Goal: Information Seeking & Learning: Learn about a topic

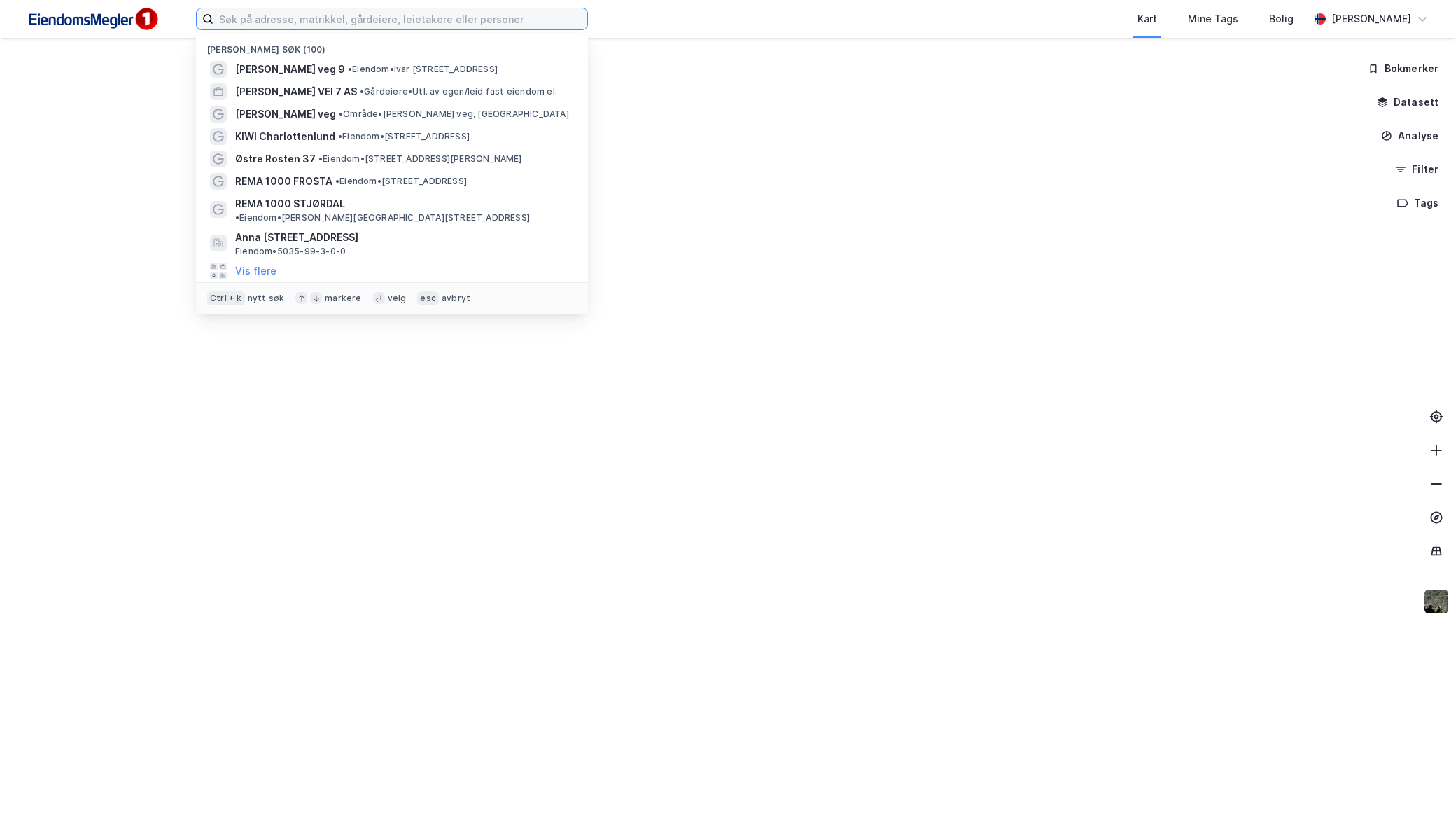
click at [232, 17] on input at bounding box center [400, 19] width 374 height 21
paste input "Aro AS"
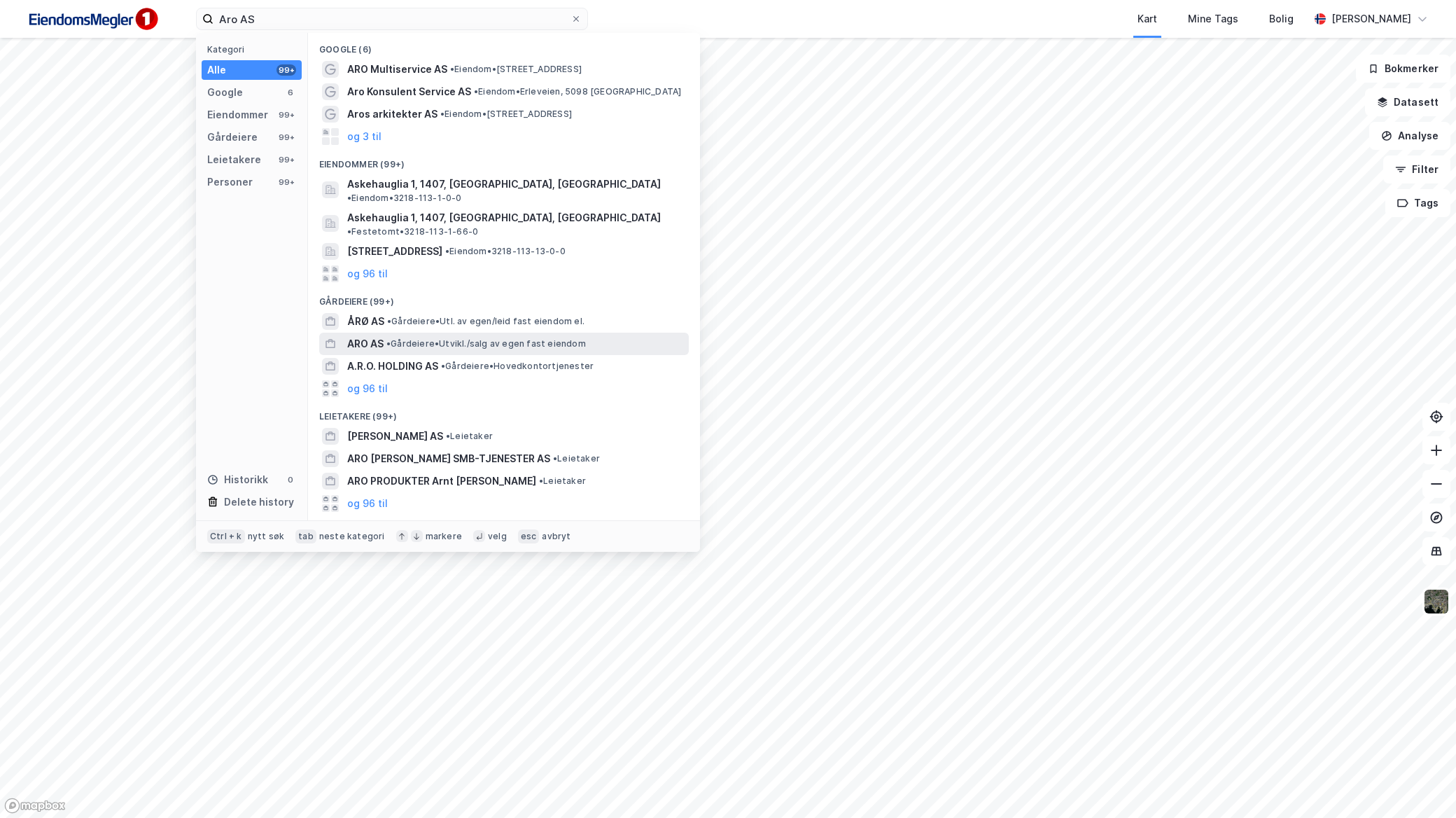
click at [433, 335] on div "ARO AS • Gårdeiere • [GEOGRAPHIC_DATA]/salg av egen fast eiendom" at bounding box center [516, 344] width 339 height 17
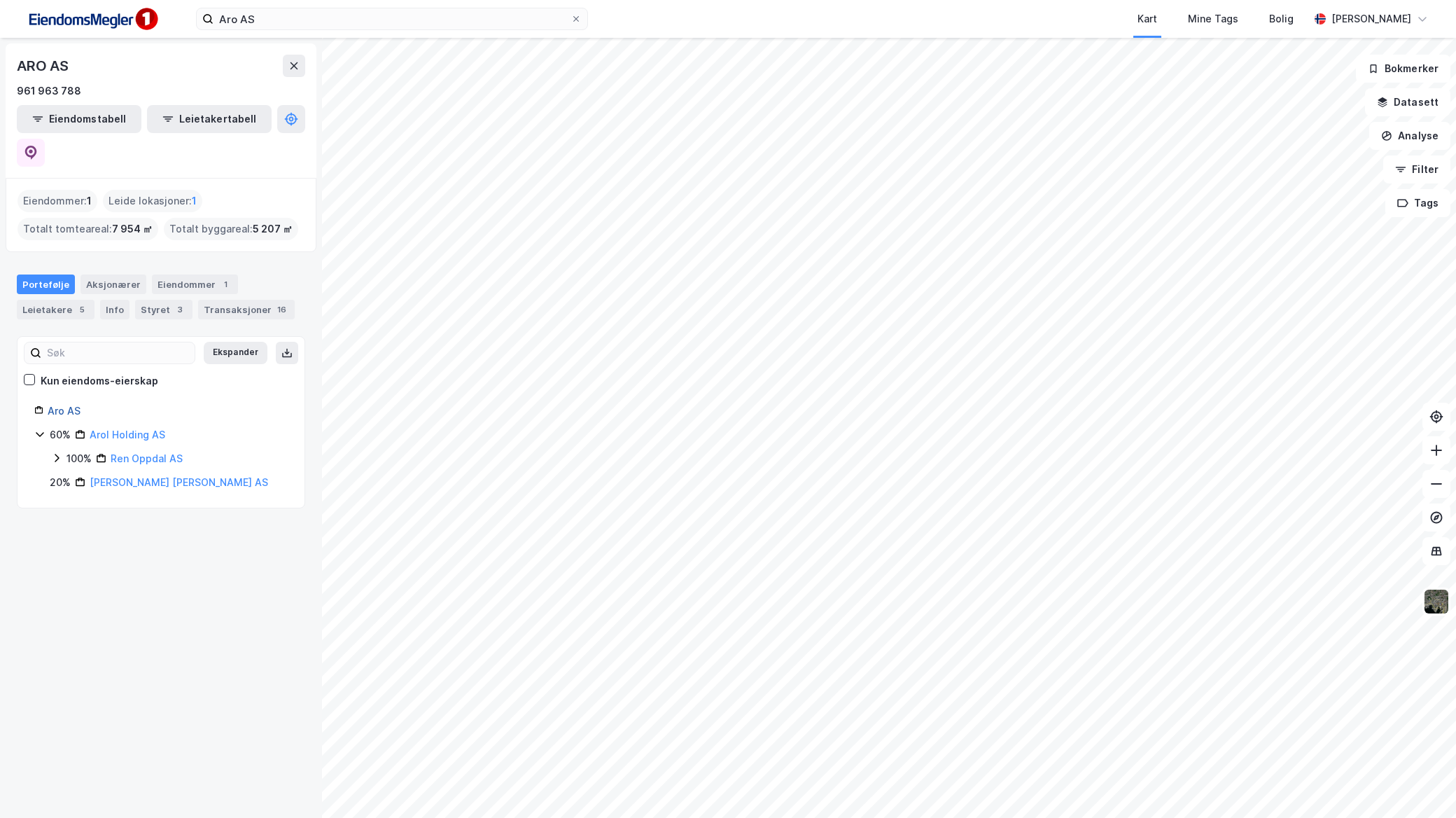
click at [64, 405] on link "Aro AS" at bounding box center [64, 411] width 33 height 12
click at [292, 136] on div "ARO AS 961 963 788 Eiendomstabell Leietakertabell" at bounding box center [161, 111] width 311 height 135
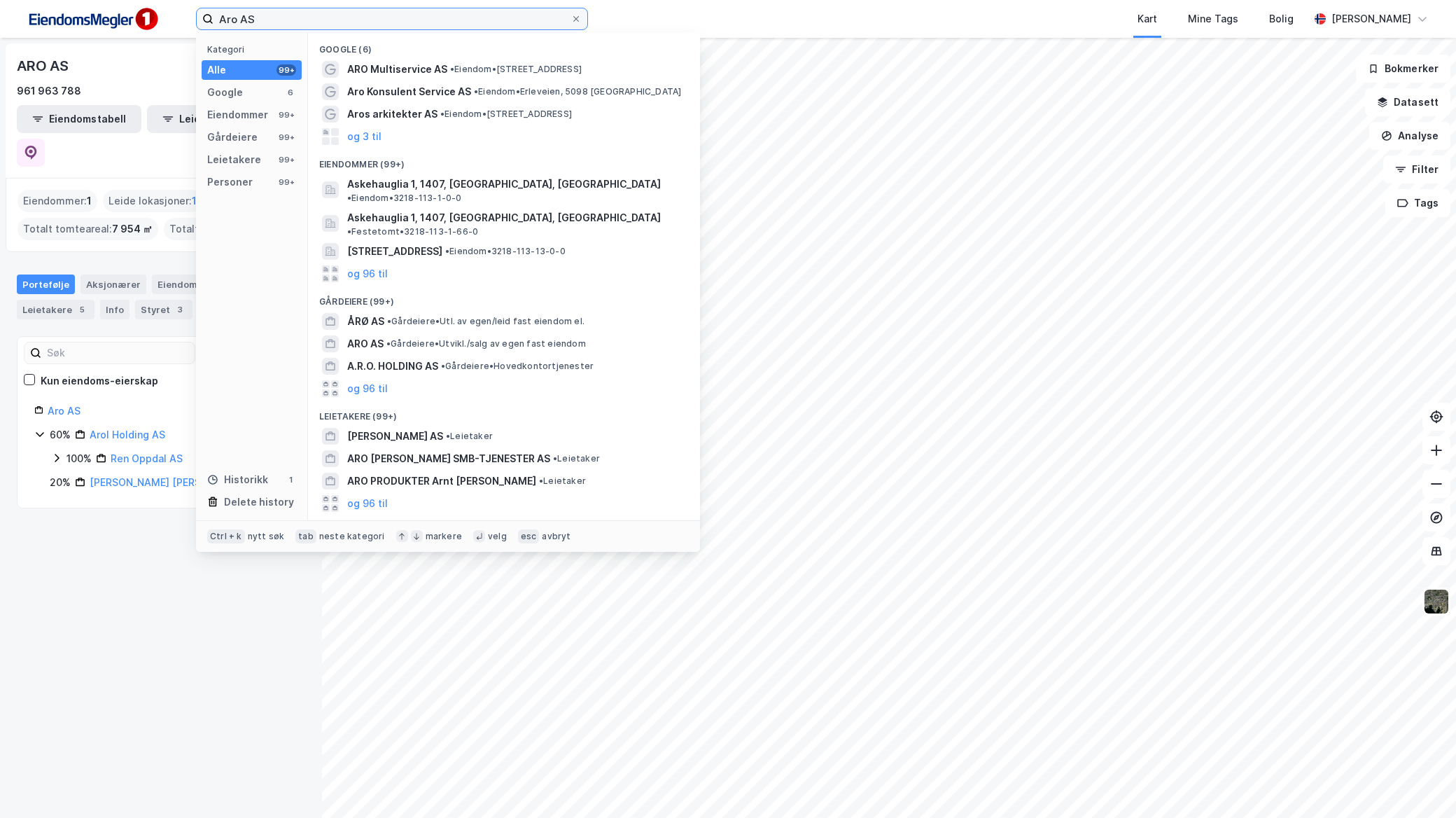
drag, startPoint x: 253, startPoint y: 26, endPoint x: 137, endPoint y: 28, distance: 116.0
click at [137, 28] on div "Aro AS Kategori Alle 99+ Google 6 Eiendommer 99+ Gårdeiere 99+ Leietakere 99+ P…" at bounding box center [728, 19] width 1456 height 38
paste input "l Holding"
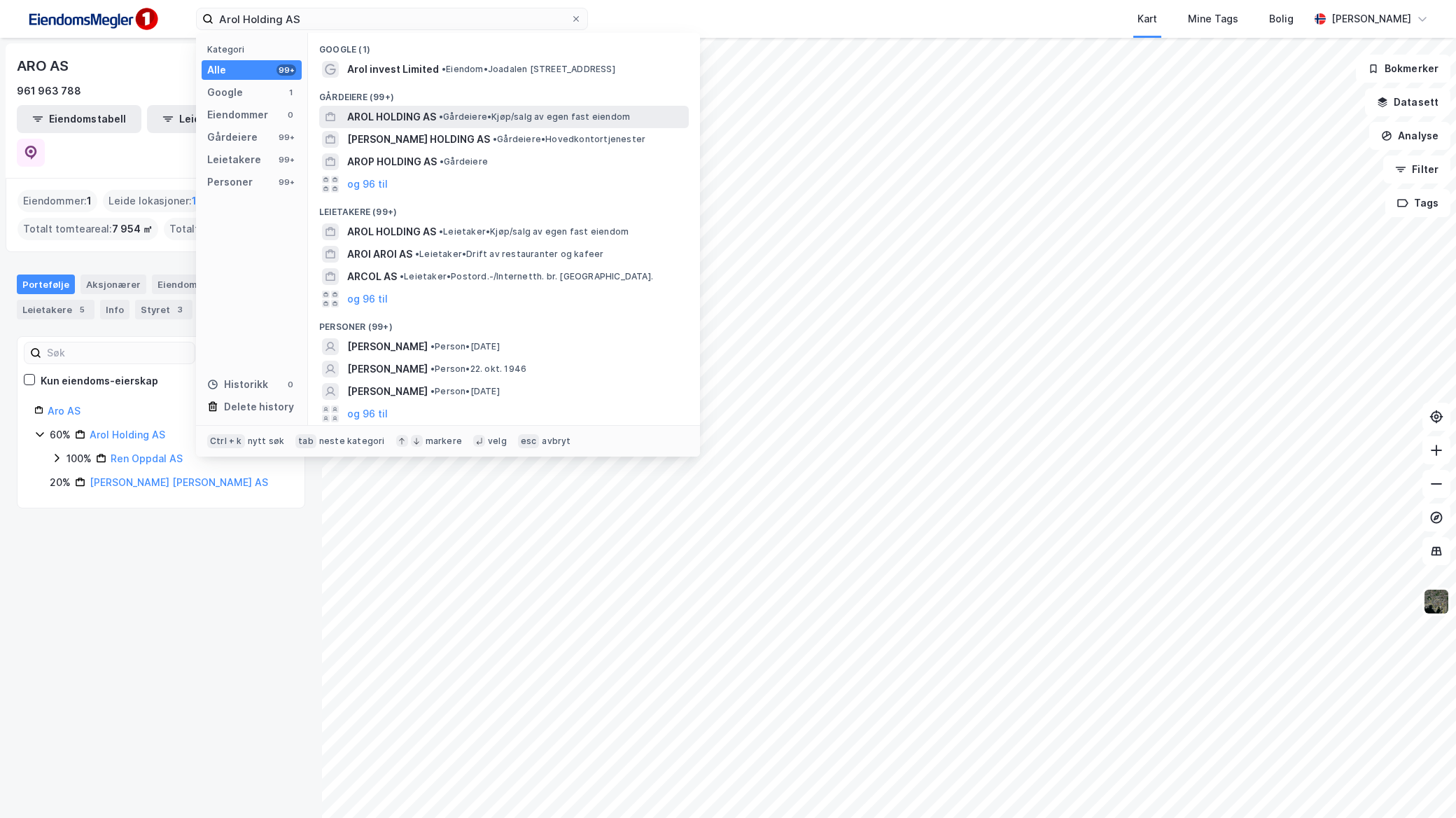
click at [466, 114] on span "• Gårdeiere • Kjøp/salg av egen fast eiendom" at bounding box center [534, 117] width 191 height 11
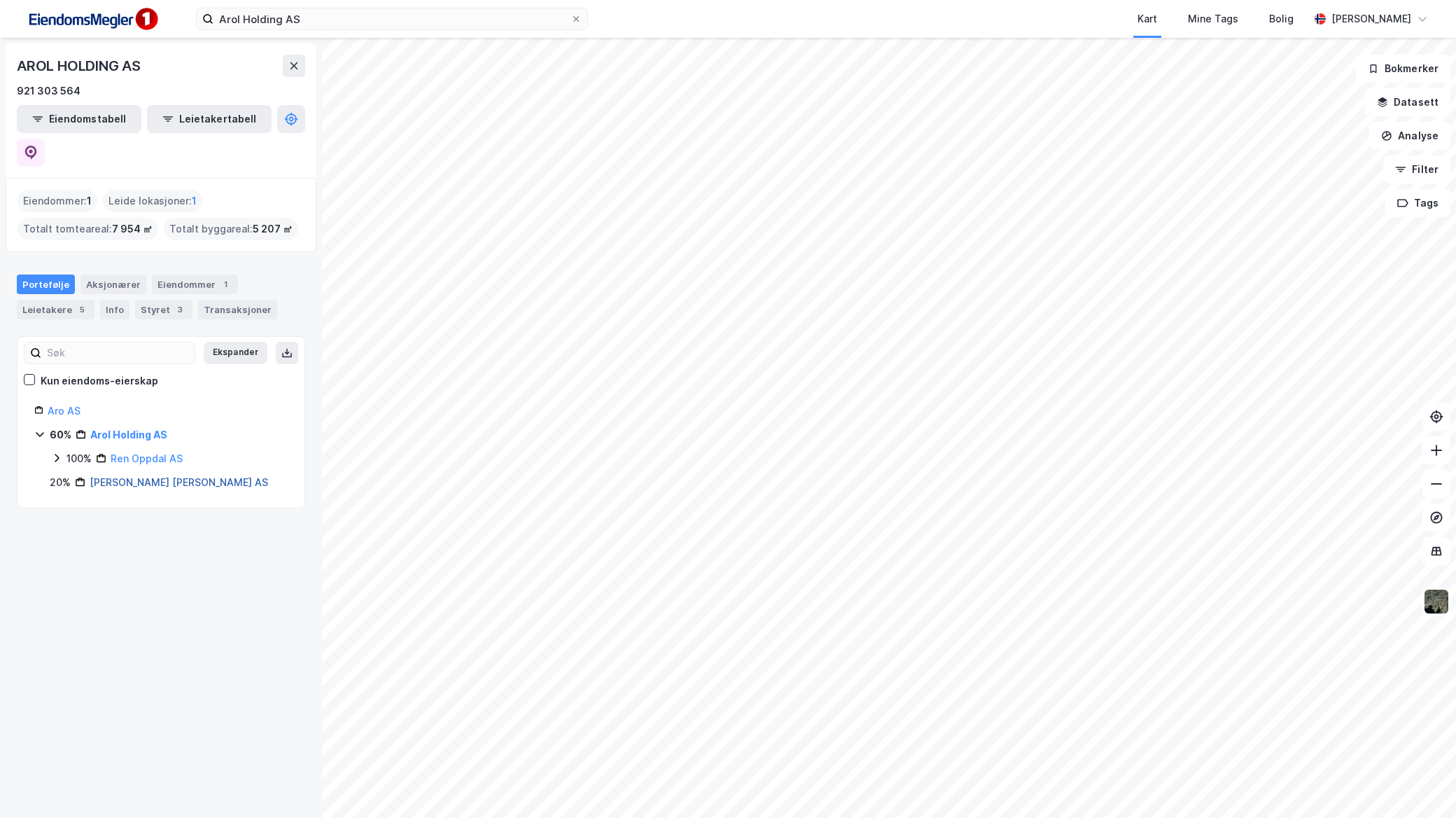
click at [129, 477] on link "[PERSON_NAME] [PERSON_NAME] AS" at bounding box center [179, 483] width 178 height 12
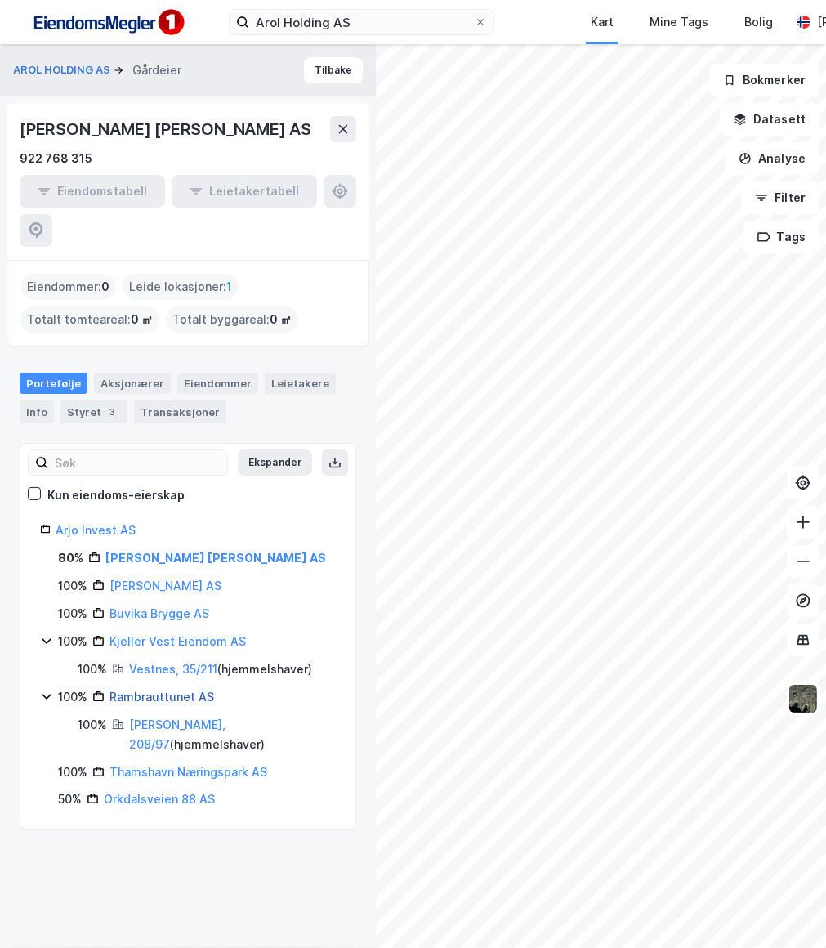
click at [172, 690] on link "Rambrauttunet AS" at bounding box center [161, 697] width 105 height 14
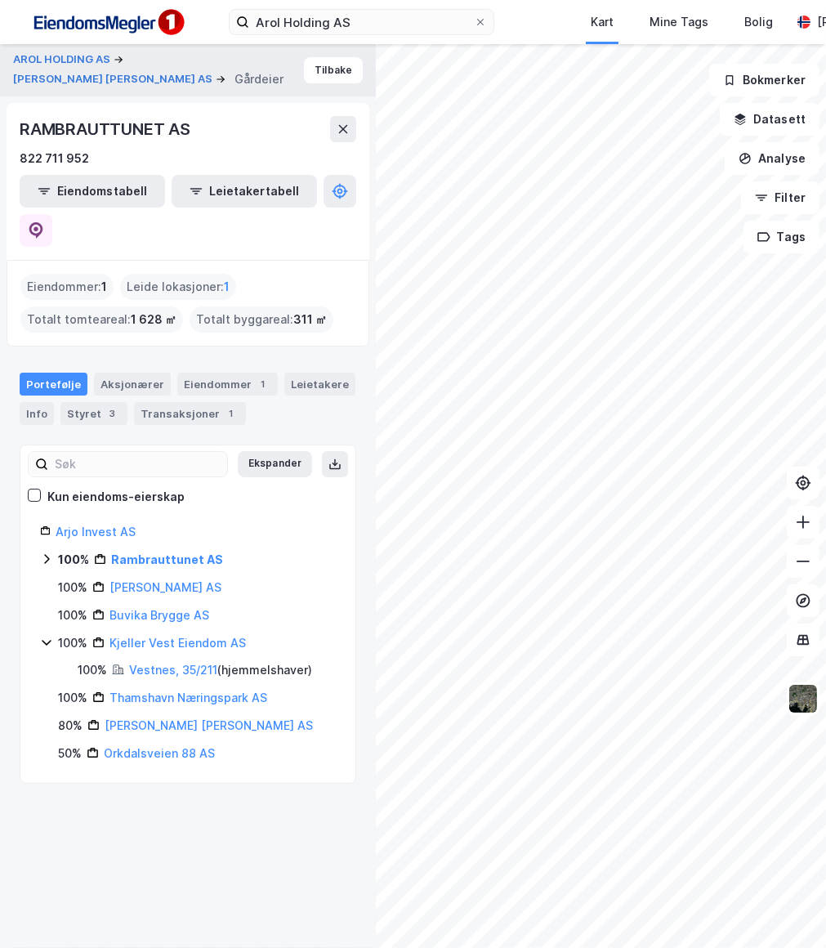
click at [51, 552] on icon at bounding box center [46, 558] width 13 height 13
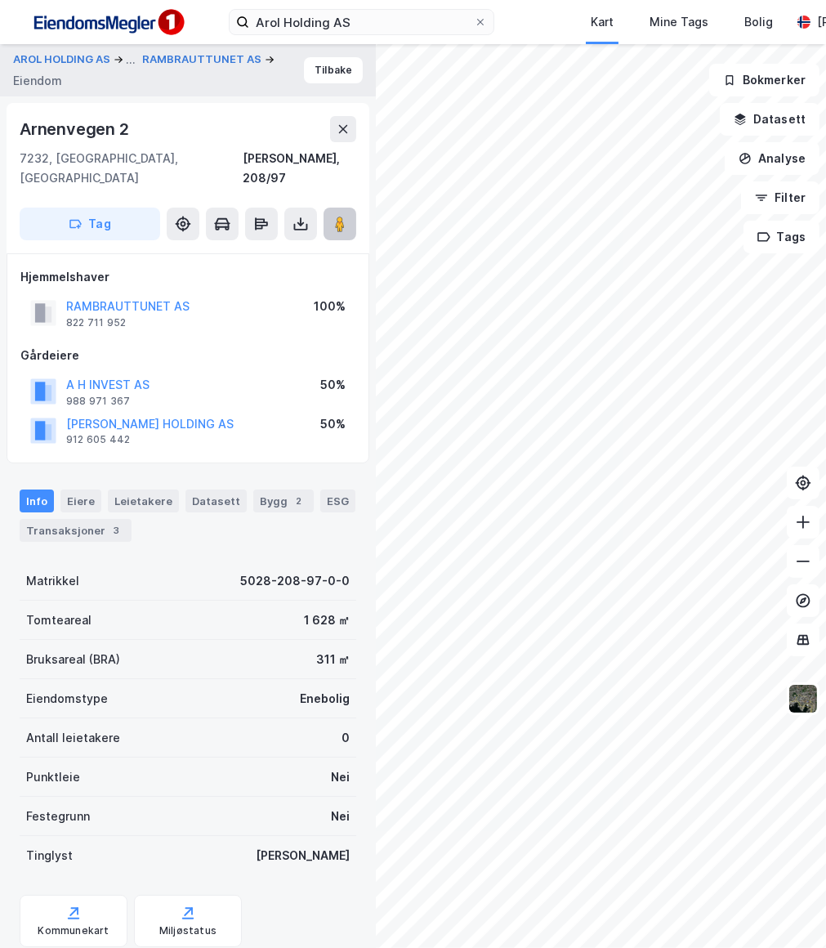
click at [339, 216] on image at bounding box center [340, 224] width 10 height 16
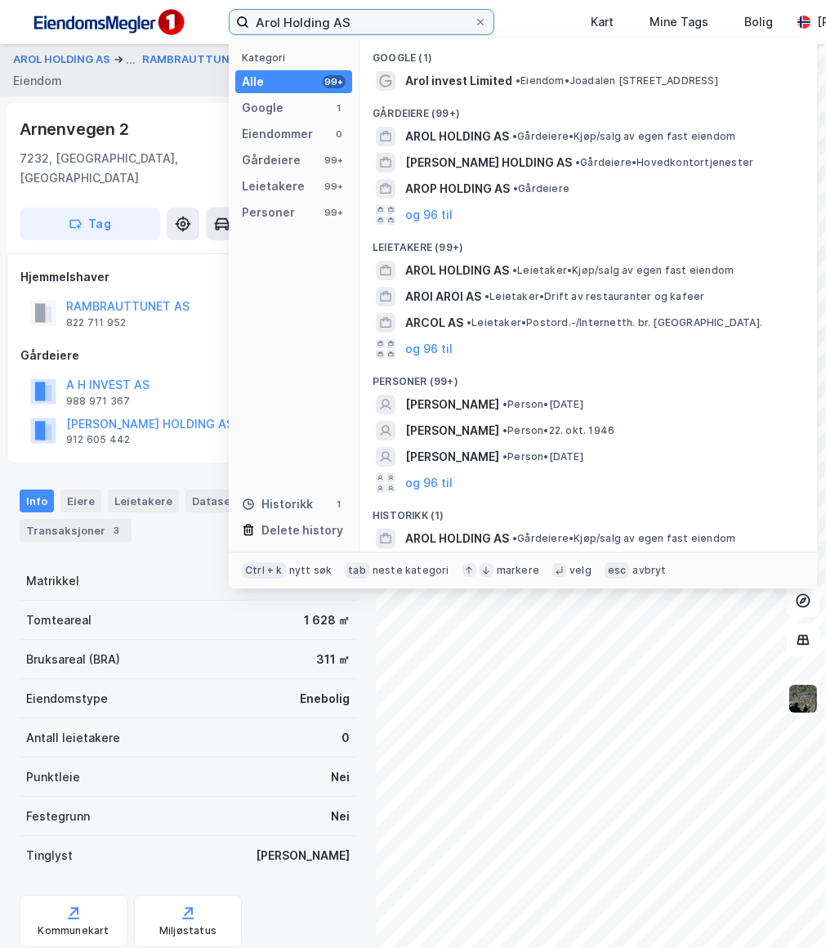
drag, startPoint x: 361, startPoint y: 27, endPoint x: -5, endPoint y: 23, distance: 366.1
click at [0, 23] on html "Arol Holding AS Kategori Alle 99+ Google 1 Eiendommer 0 Gårdeiere 99+ Leietaker…" at bounding box center [413, 474] width 826 height 948
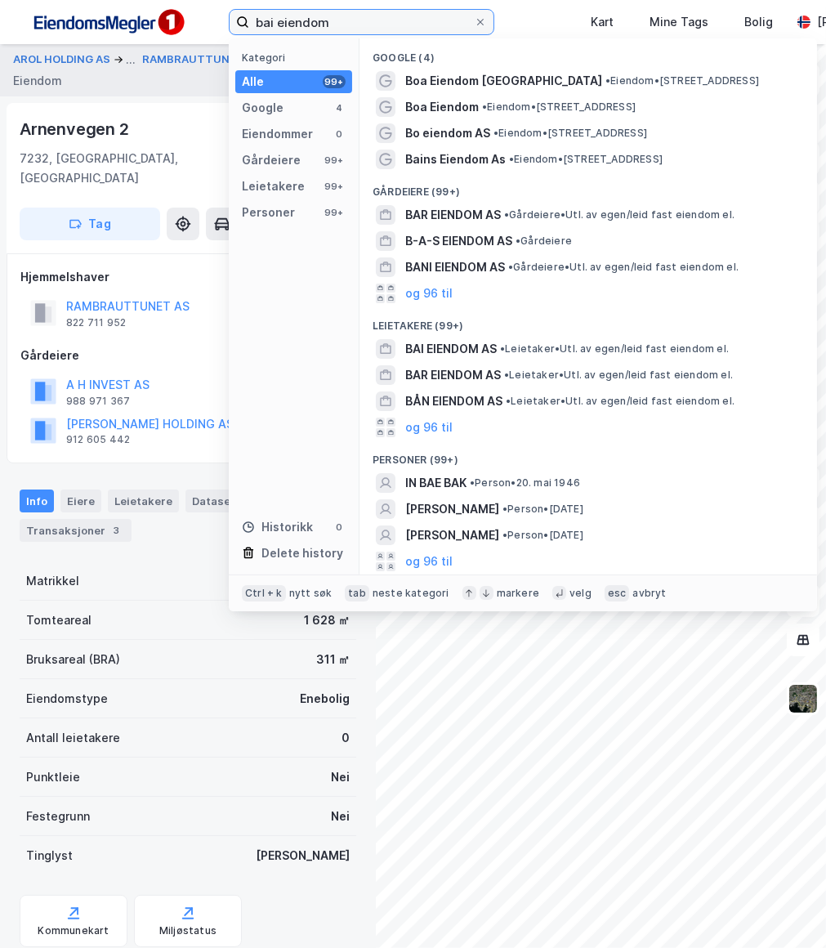
click at [349, 14] on input "bai eiendom" at bounding box center [361, 22] width 225 height 25
click at [349, 14] on input "bai a" at bounding box center [361, 22] width 225 height 25
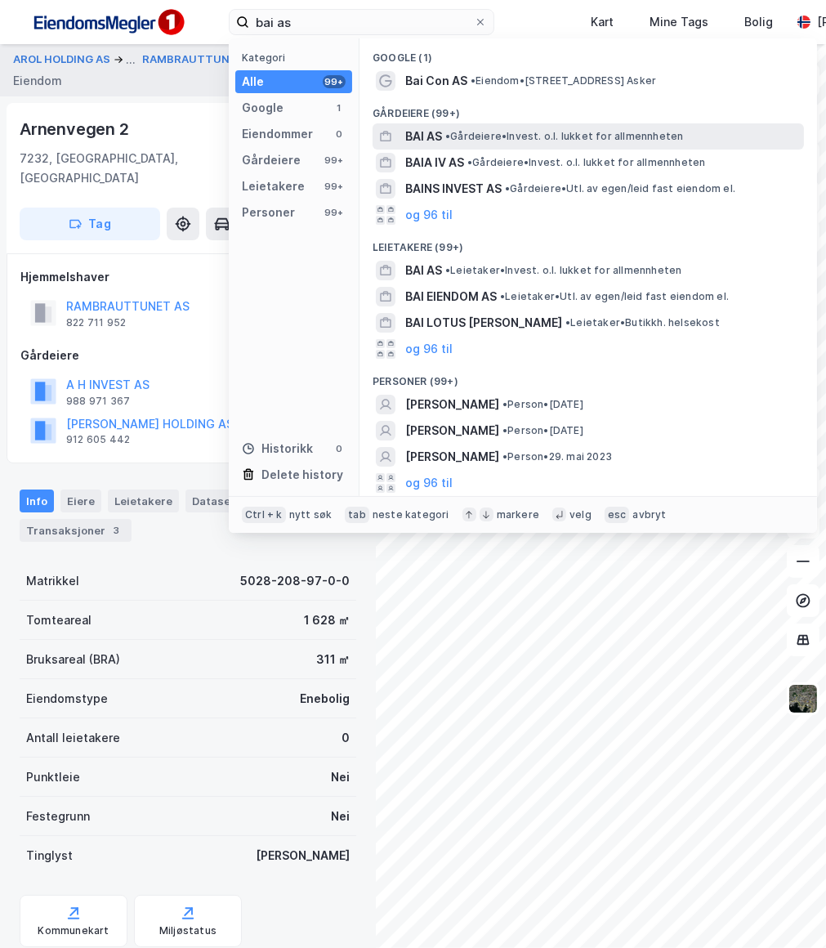
click at [533, 145] on div "BAI AS • Gårdeiere • Invest. o.l. lukket for allmennheten" at bounding box center [588, 136] width 431 height 26
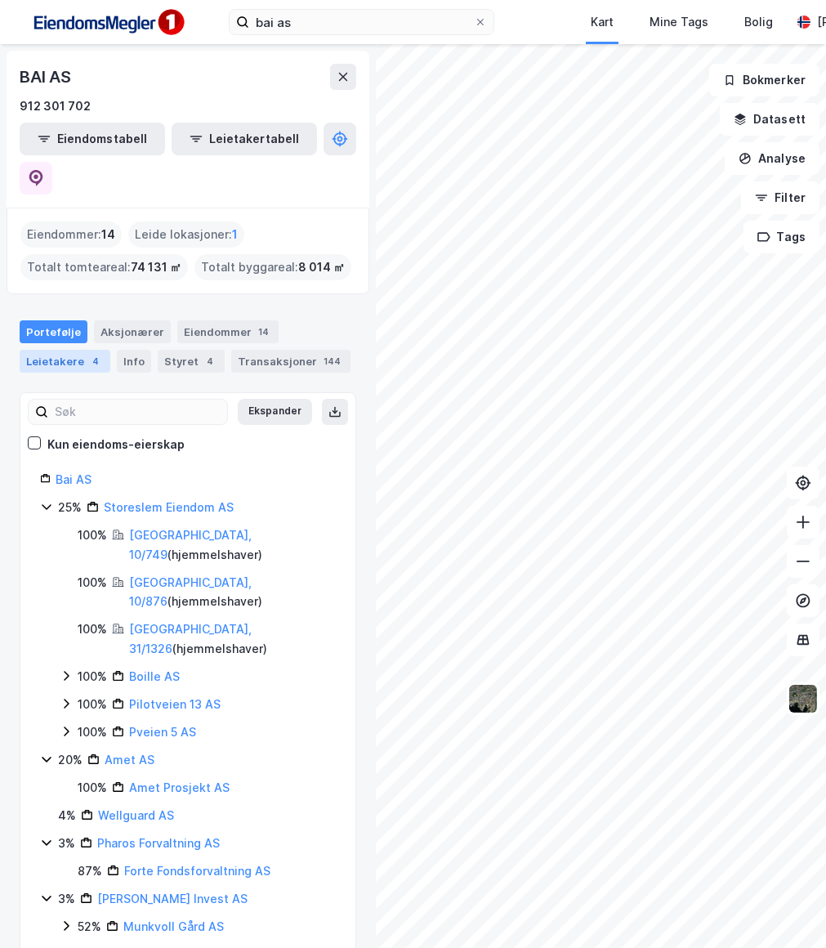
click at [90, 350] on div "Leietakere 4" at bounding box center [65, 361] width 91 height 23
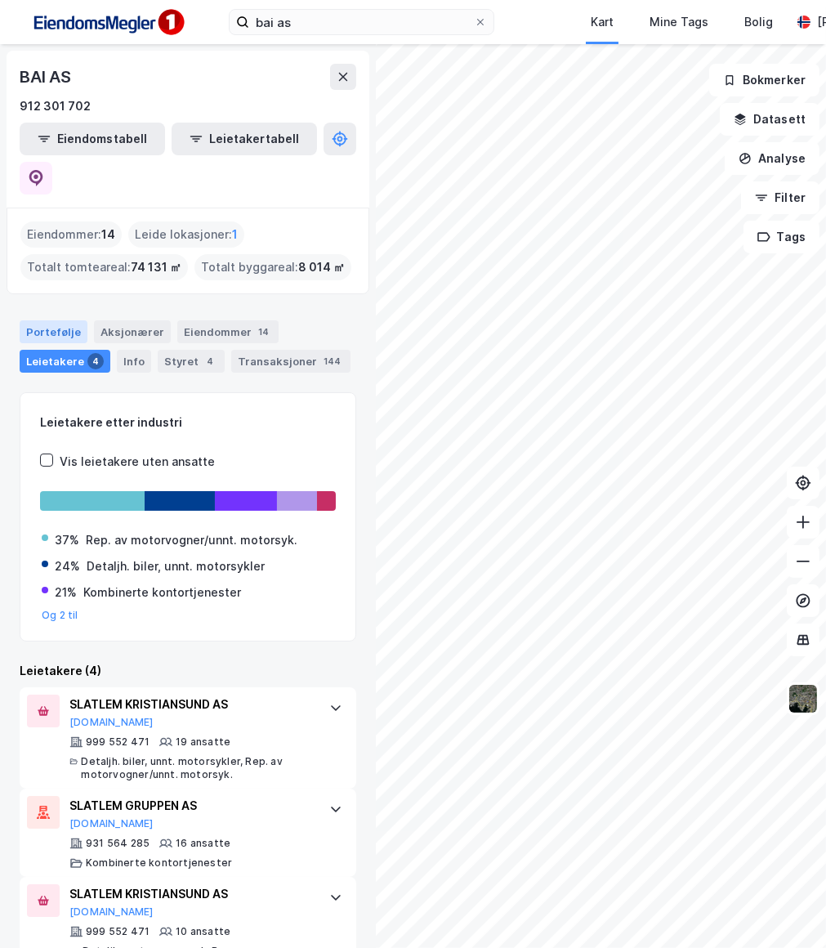
click at [54, 320] on div "Portefølje" at bounding box center [54, 331] width 68 height 23
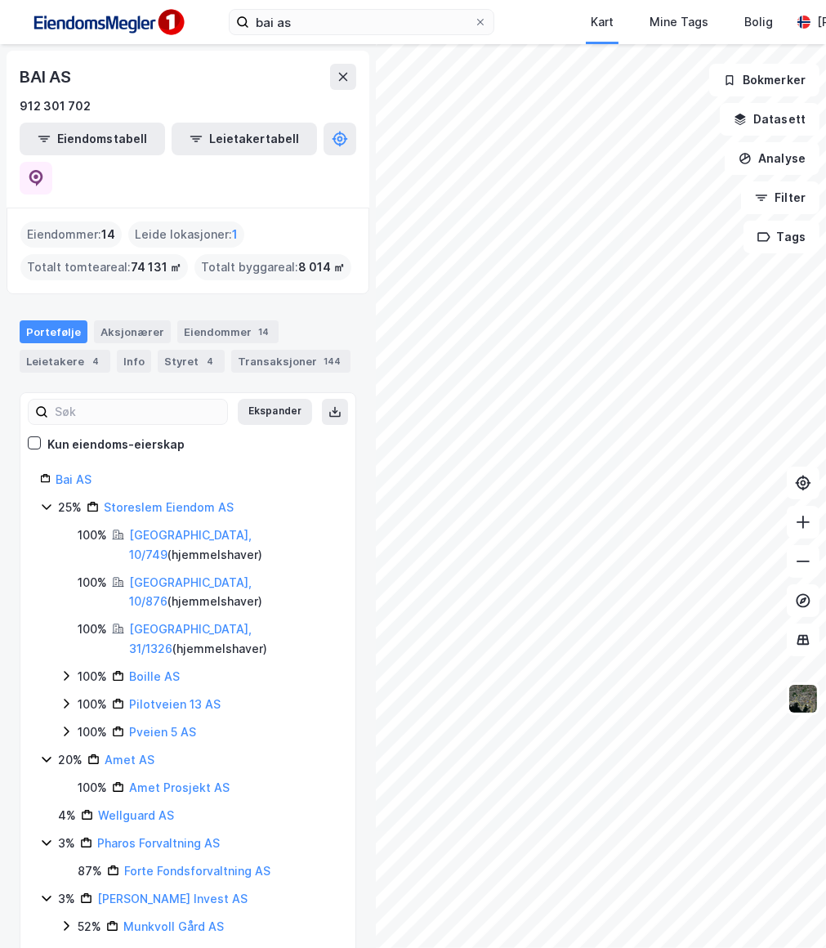
drag, startPoint x: 331, startPoint y: 145, endPoint x: 329, endPoint y: 120, distance: 25.4
click at [325, 116] on div "BAI AS 912 301 702 Eiendomstabell Leietakertabell" at bounding box center [188, 129] width 363 height 157
click at [43, 170] on icon at bounding box center [36, 178] width 14 height 16
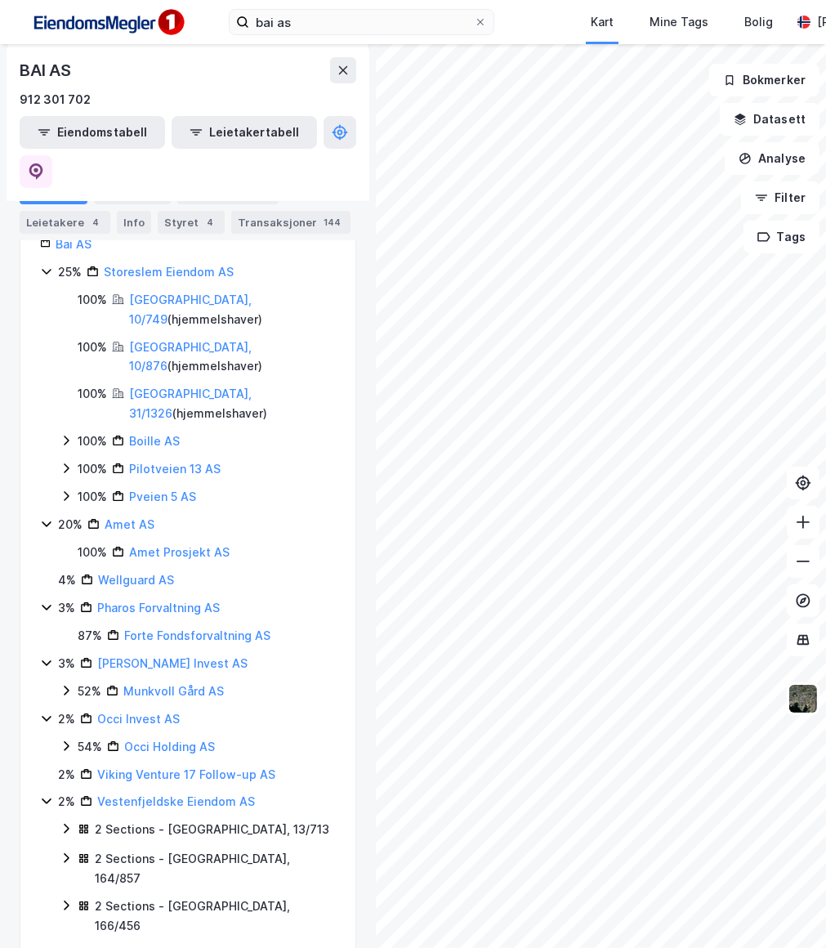
scroll to position [272, 0]
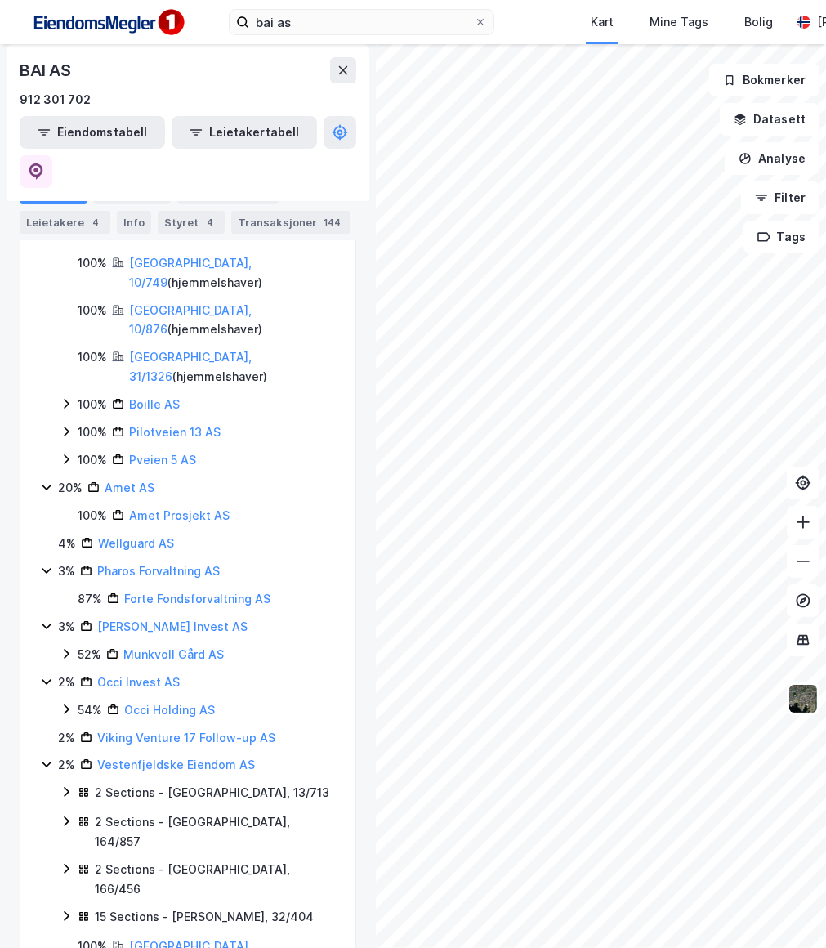
click at [47, 672] on div "2% Occi Invest AS" at bounding box center [188, 682] width 296 height 20
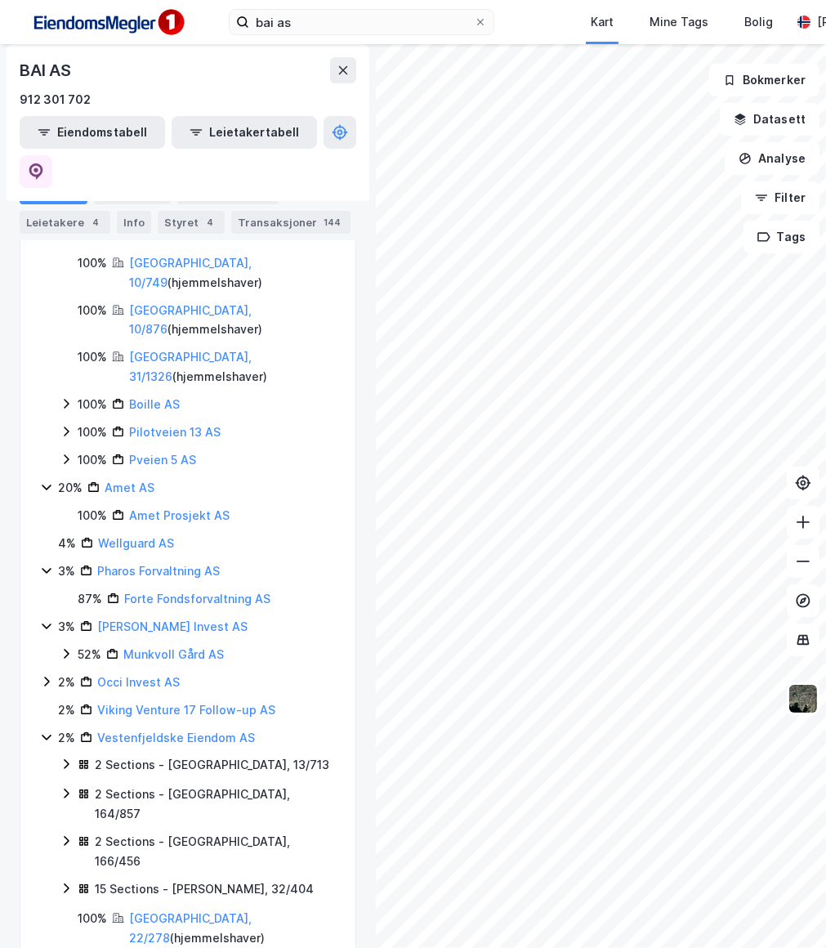
click at [40, 730] on icon at bounding box center [46, 736] width 13 height 13
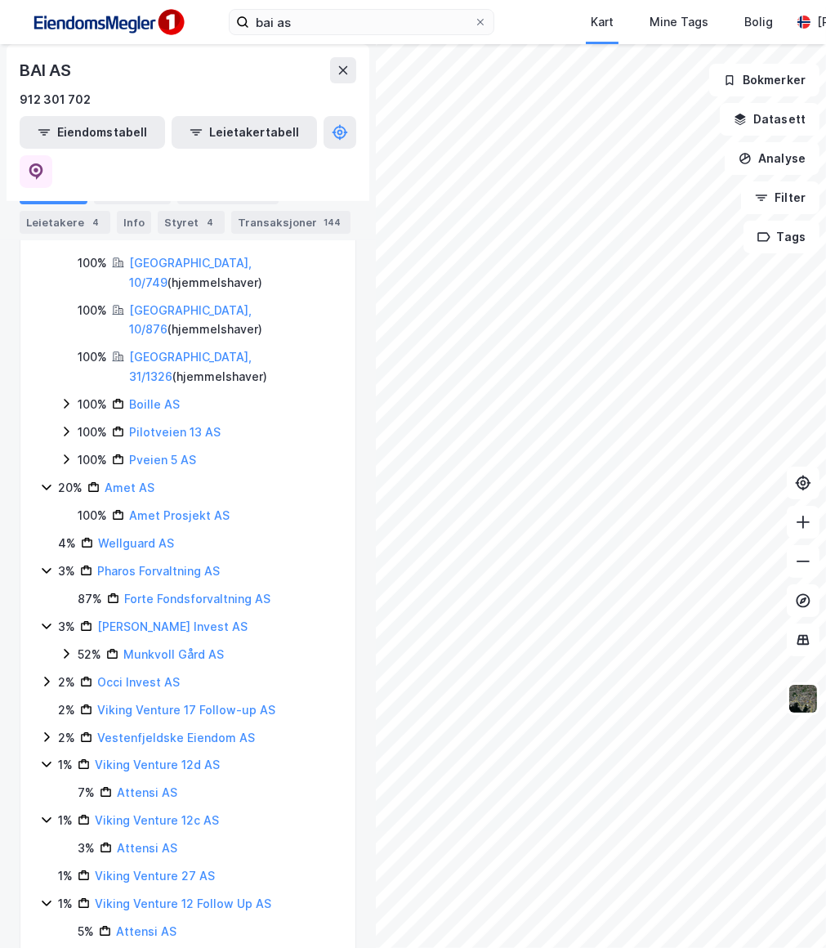
click at [45, 623] on icon at bounding box center [46, 626] width 9 height 6
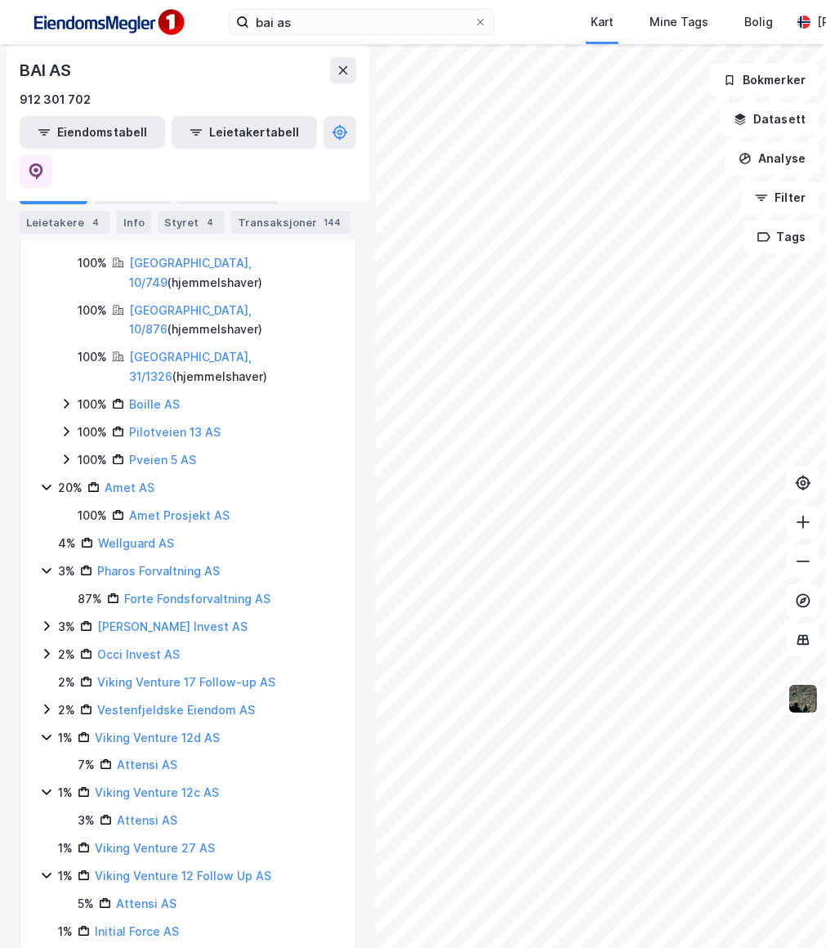
click at [42, 564] on icon at bounding box center [46, 570] width 13 height 13
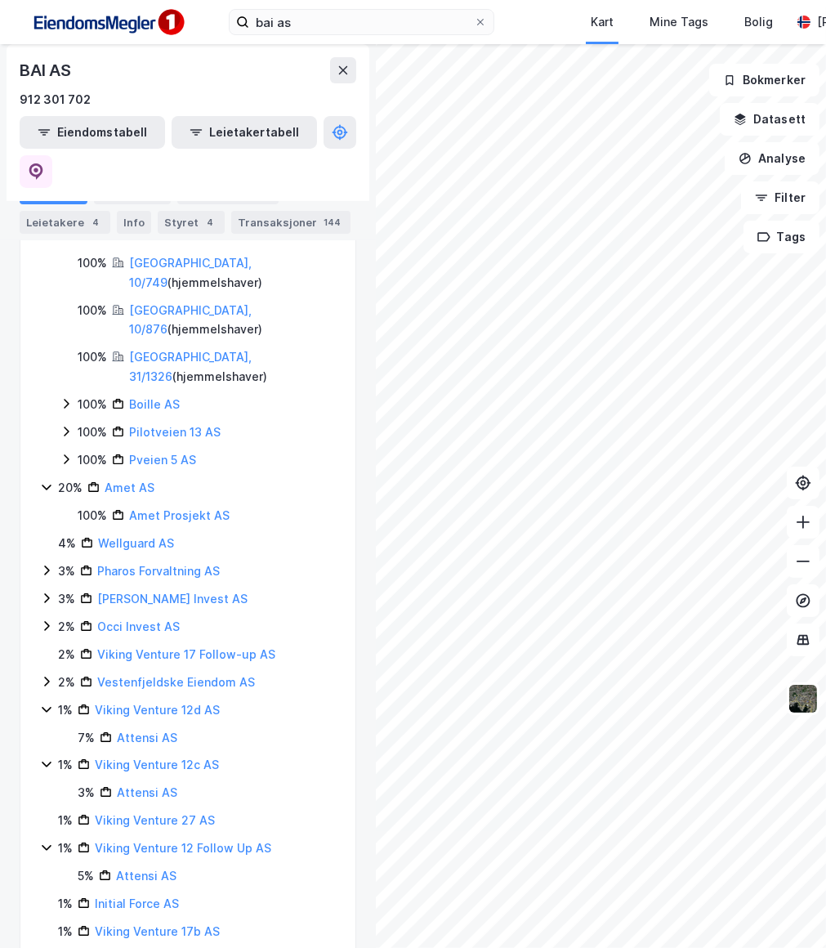
click at [46, 480] on icon at bounding box center [46, 486] width 13 height 13
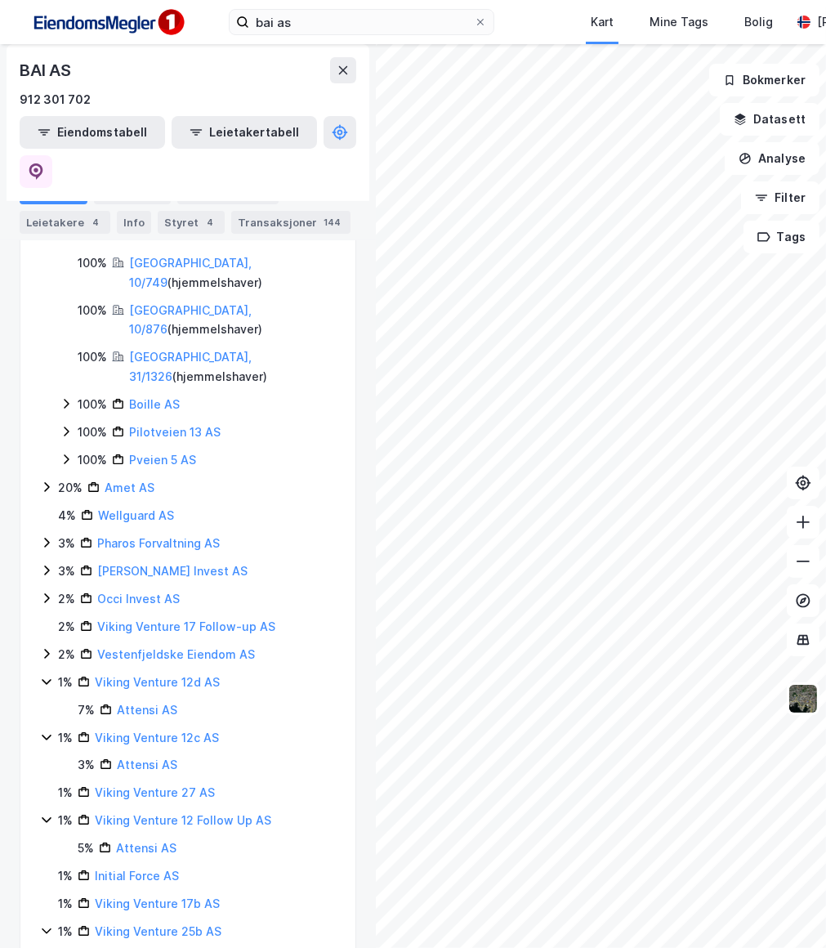
click at [44, 811] on div "1% Viking Venture 12 Follow Up AS" at bounding box center [188, 821] width 296 height 20
click at [47, 813] on icon at bounding box center [46, 819] width 13 height 13
click at [47, 730] on icon at bounding box center [46, 736] width 13 height 13
click at [46, 790] on icon at bounding box center [46, 793] width 9 height 6
click at [49, 869] on icon at bounding box center [46, 875] width 13 height 13
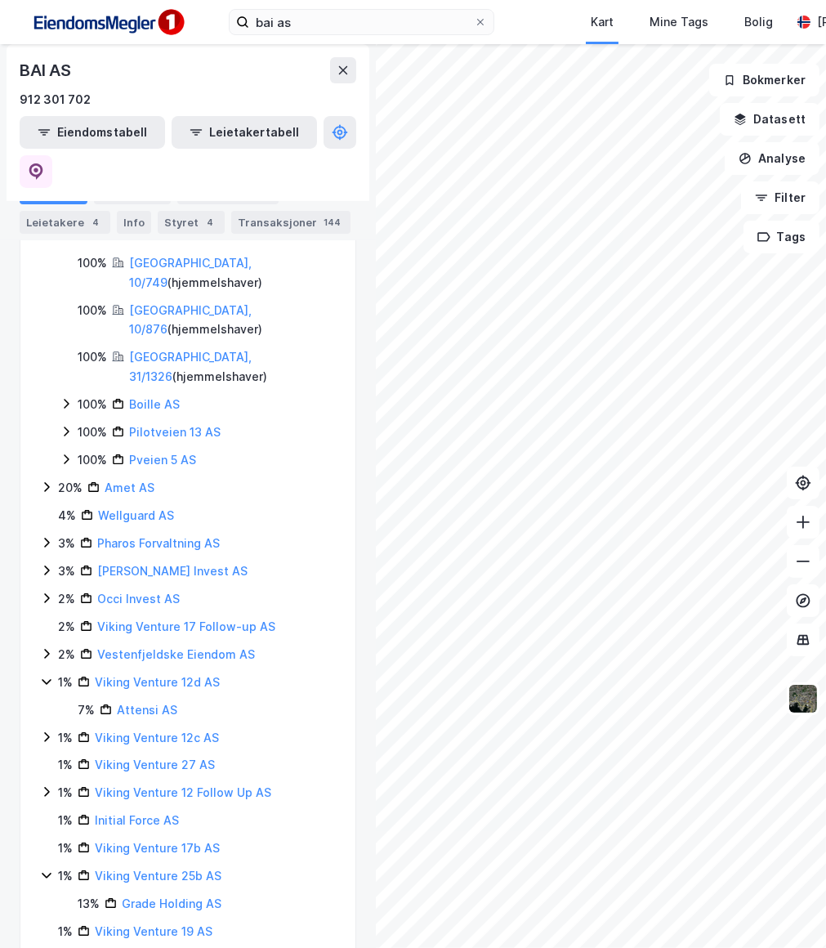
scroll to position [266, 0]
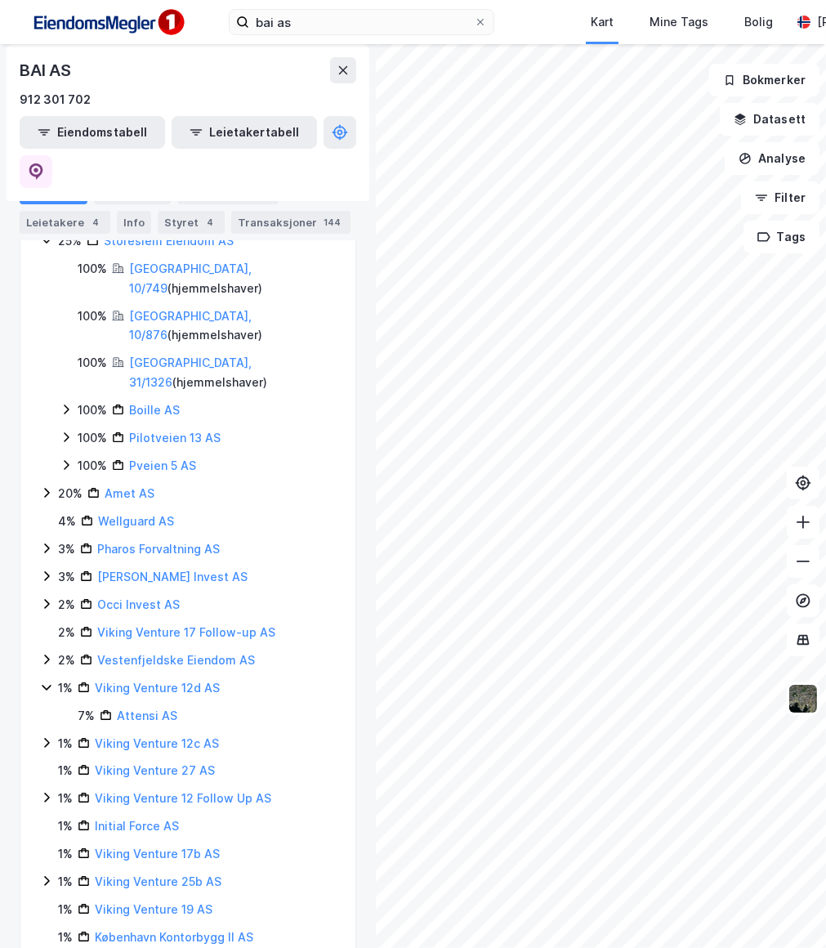
click at [38, 645] on div "Bai AS 25% Storeslem Eiendom AS 100% [GEOGRAPHIC_DATA], 10/749 ( hjemmelshaver …" at bounding box center [187, 575] width 335 height 744
click at [45, 685] on icon at bounding box center [46, 688] width 9 height 6
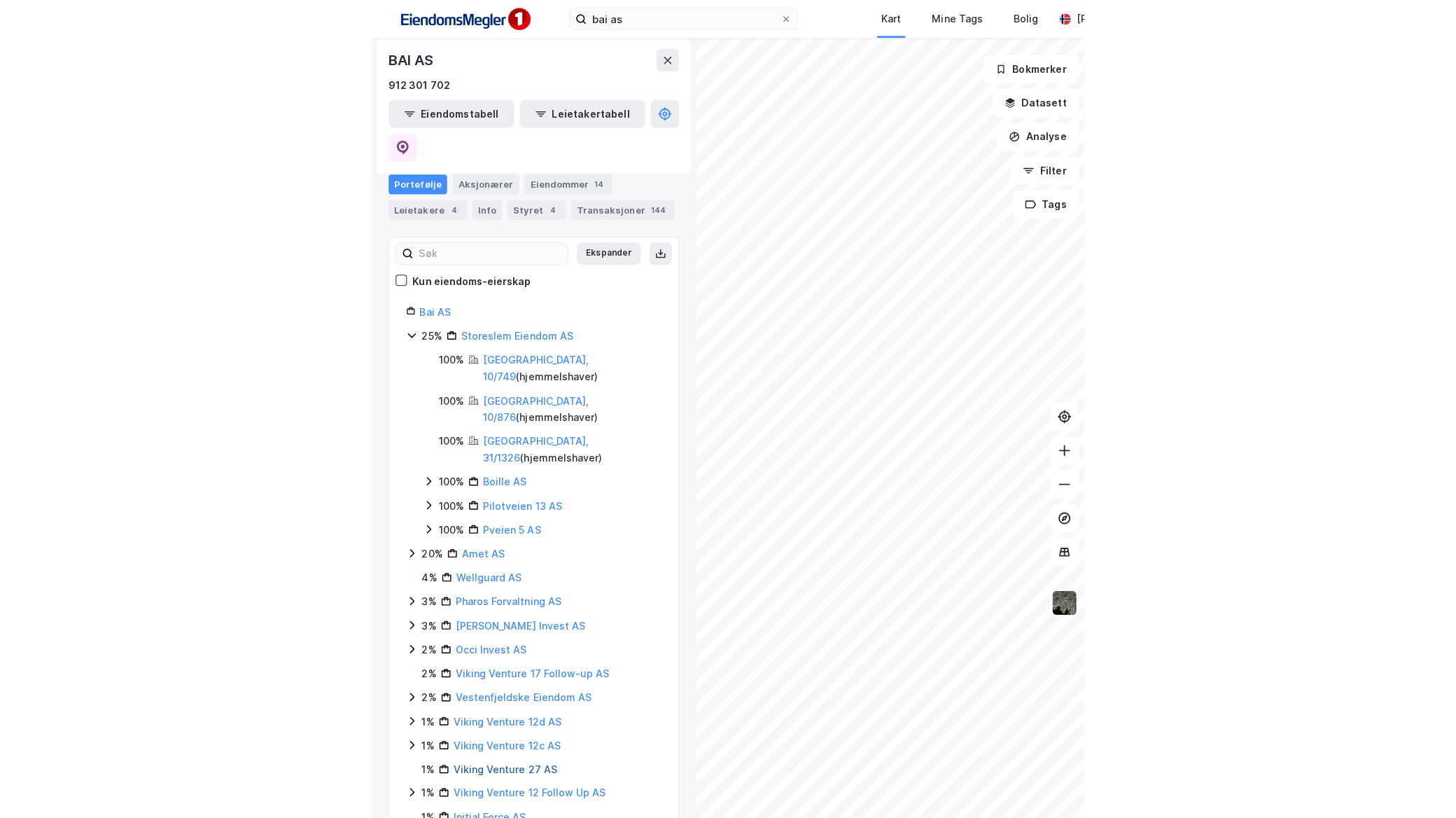
scroll to position [0, 0]
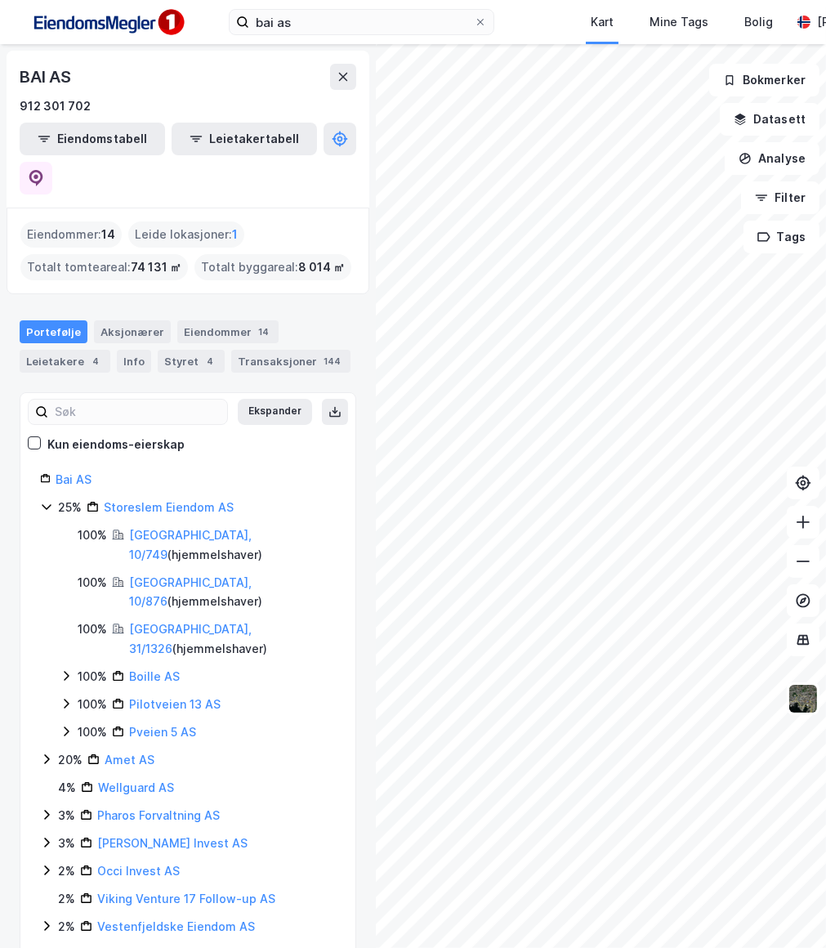
click at [38, 470] on div "Bai AS 25% Storeslem Eiendom AS 100% [GEOGRAPHIC_DATA], 10/749 ( hjemmelshaver …" at bounding box center [187, 828] width 335 height 716
click at [53, 498] on div "25% Storeslem Eiendom AS" at bounding box center [188, 508] width 296 height 20
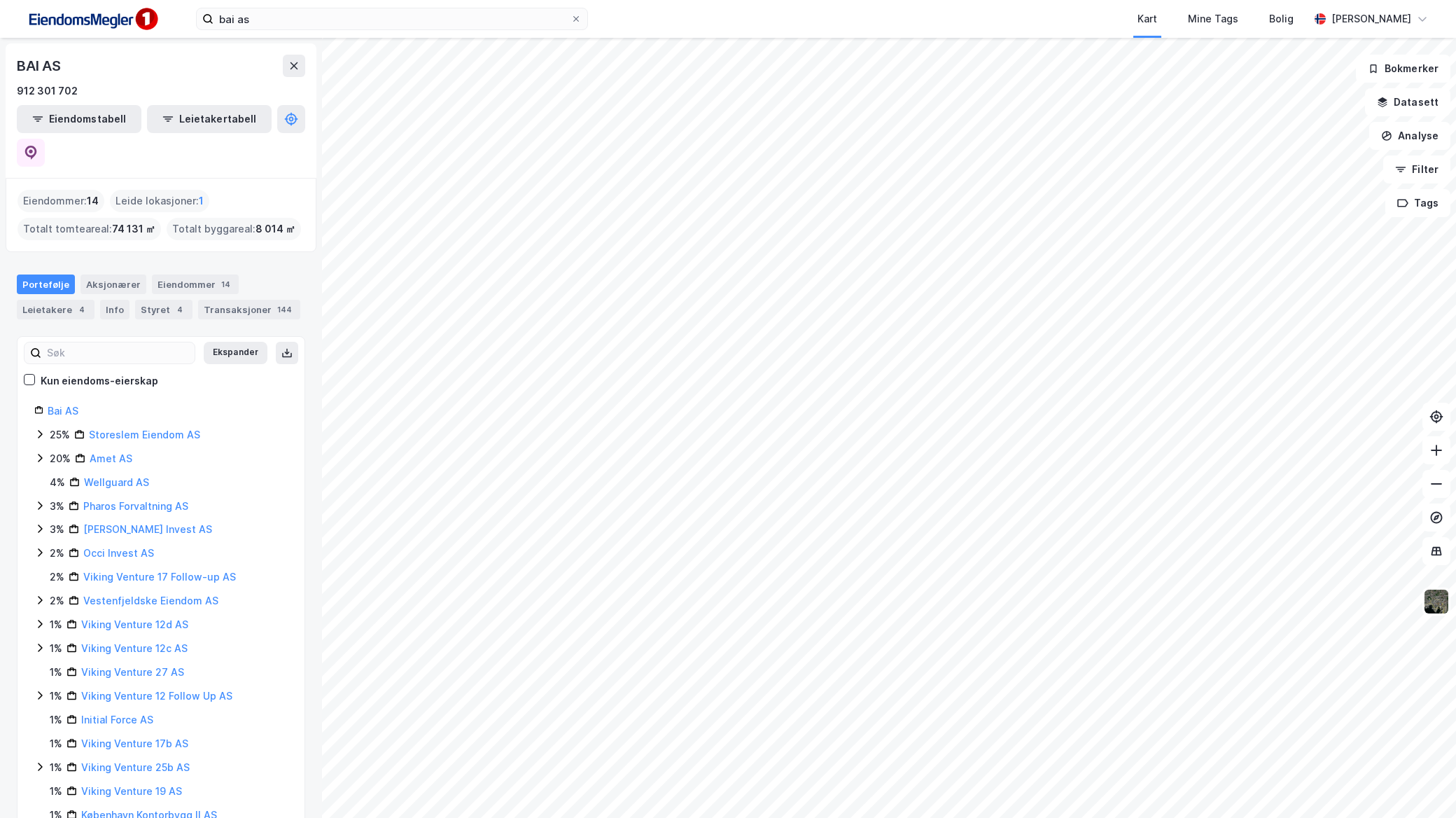
click at [430, 37] on div "bai as Kart Mine Tags [PERSON_NAME]" at bounding box center [728, 19] width 1456 height 38
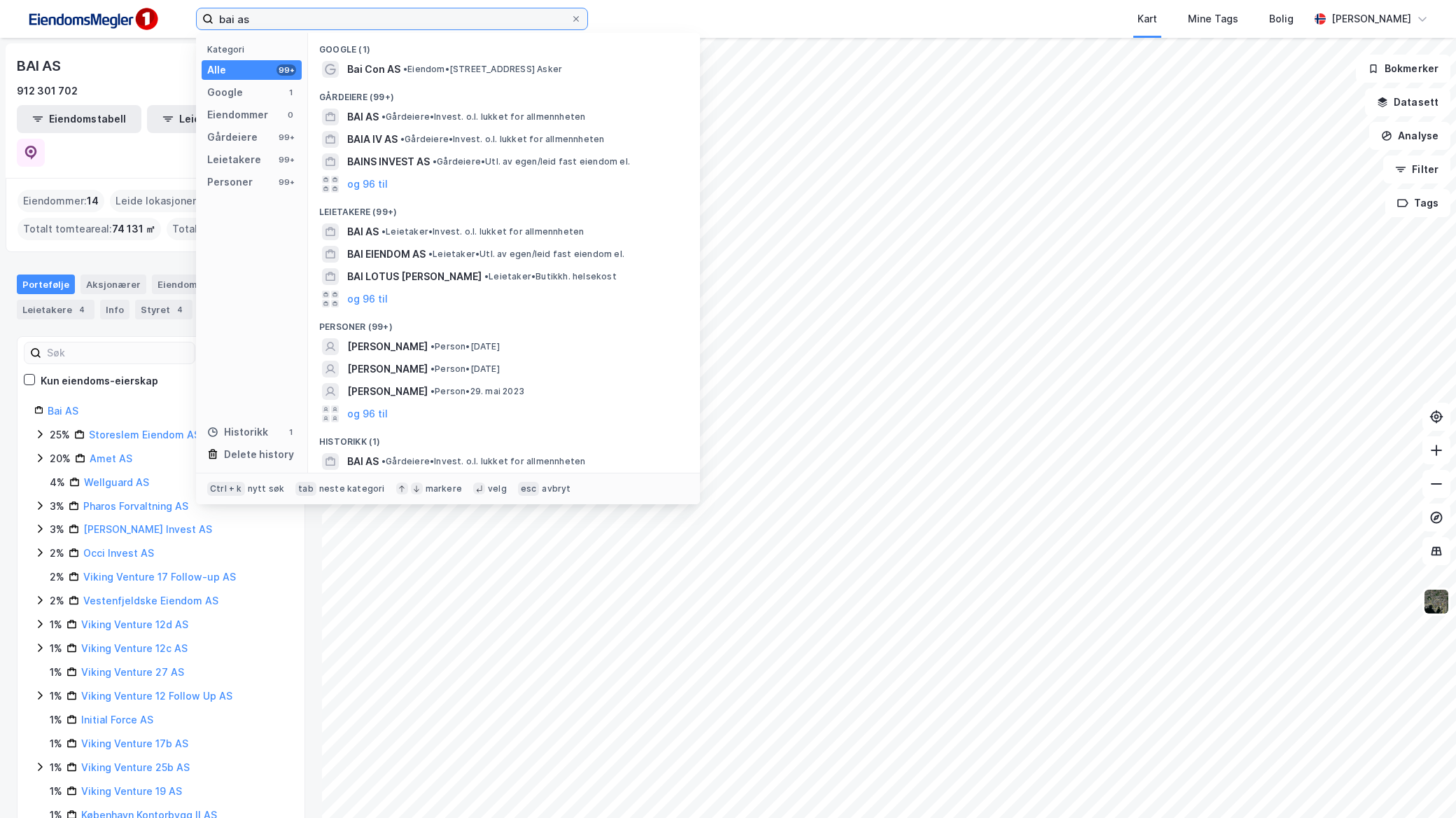
click at [430, 28] on input "bai as" at bounding box center [392, 19] width 357 height 21
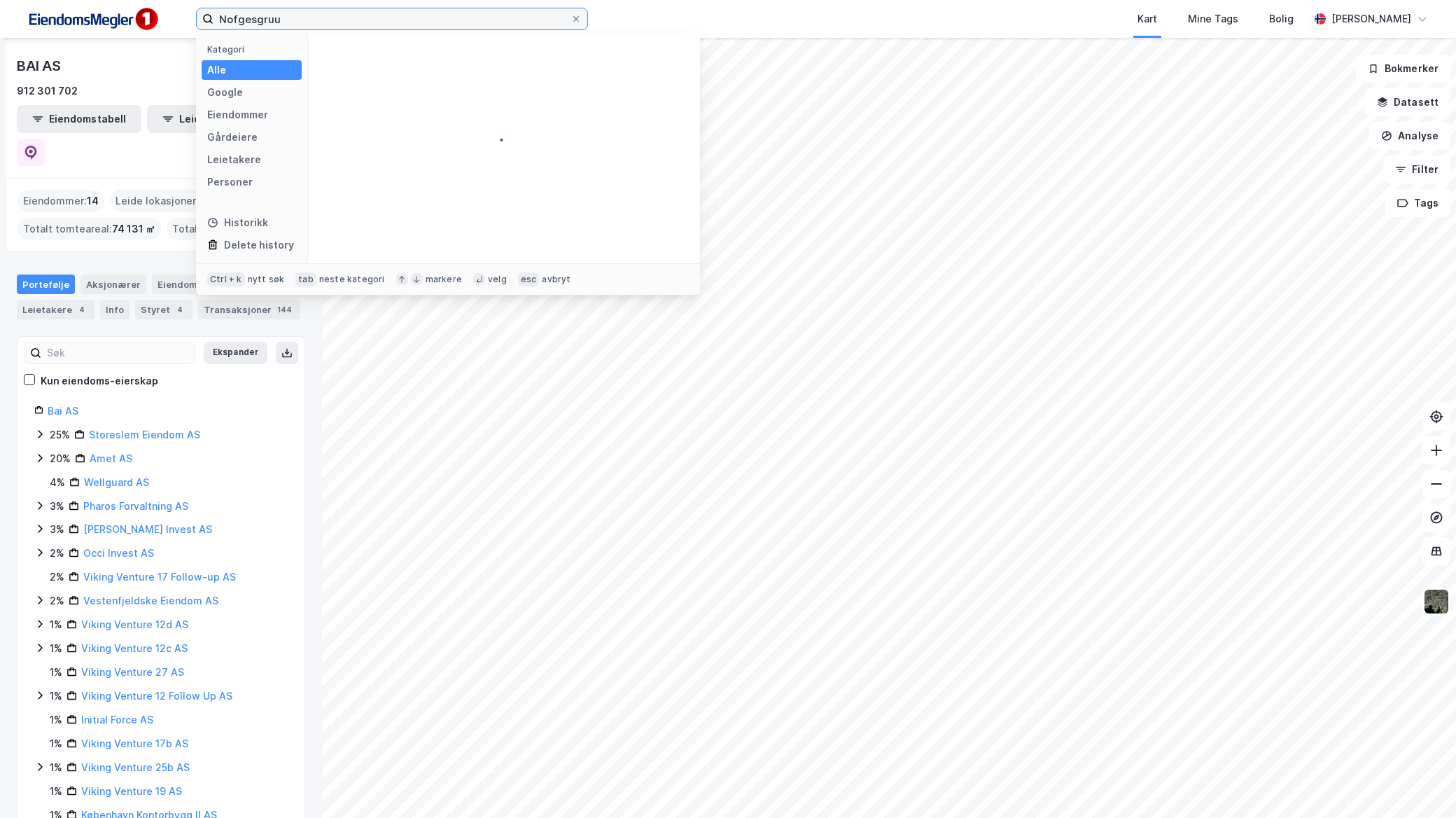
type input "Nofgesgru"
type input "[GEOGRAPHIC_DATA]"
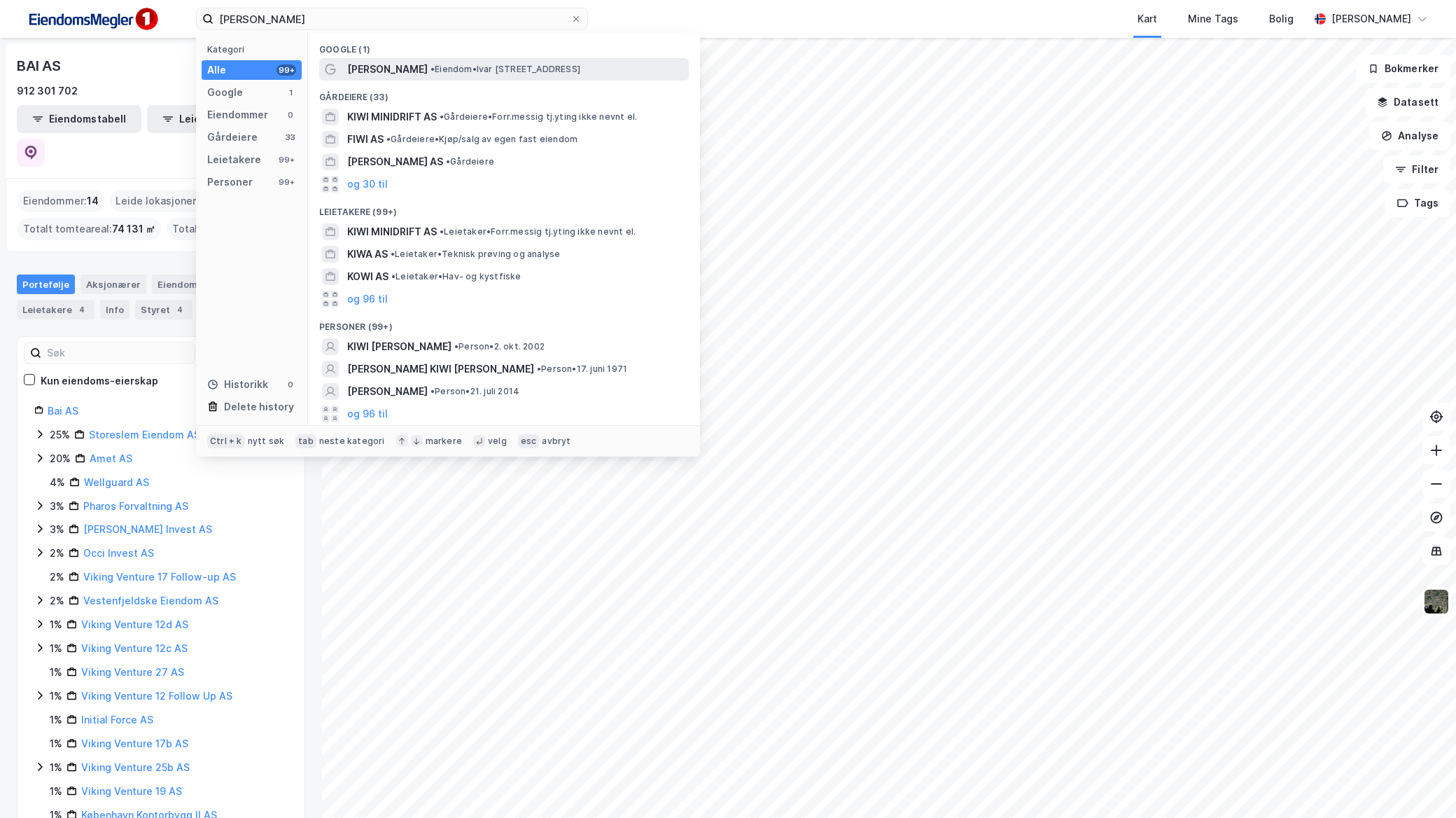
click at [486, 72] on span "• Eiendom • [PERSON_NAME][STREET_ADDRESS]" at bounding box center [505, 69] width 150 height 11
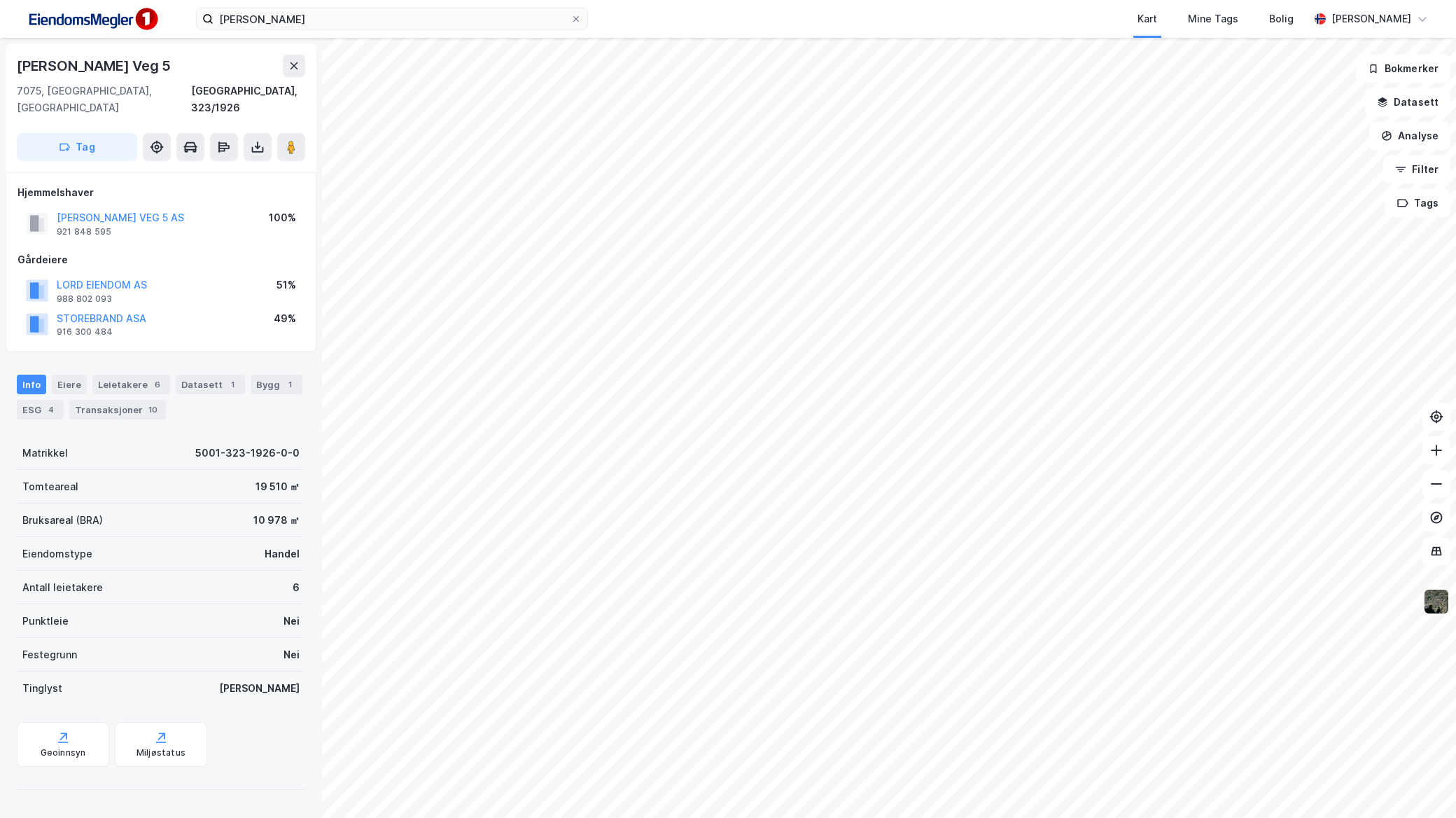
click at [866, 817] on html "kiwi tiller Kart Mine Tags [PERSON_NAME] [PERSON_NAME] Veg 5 7075, [GEOGRAPHIC_…" at bounding box center [728, 409] width 1456 height 818
click at [113, 375] on div "Leietakere 6" at bounding box center [131, 384] width 78 height 20
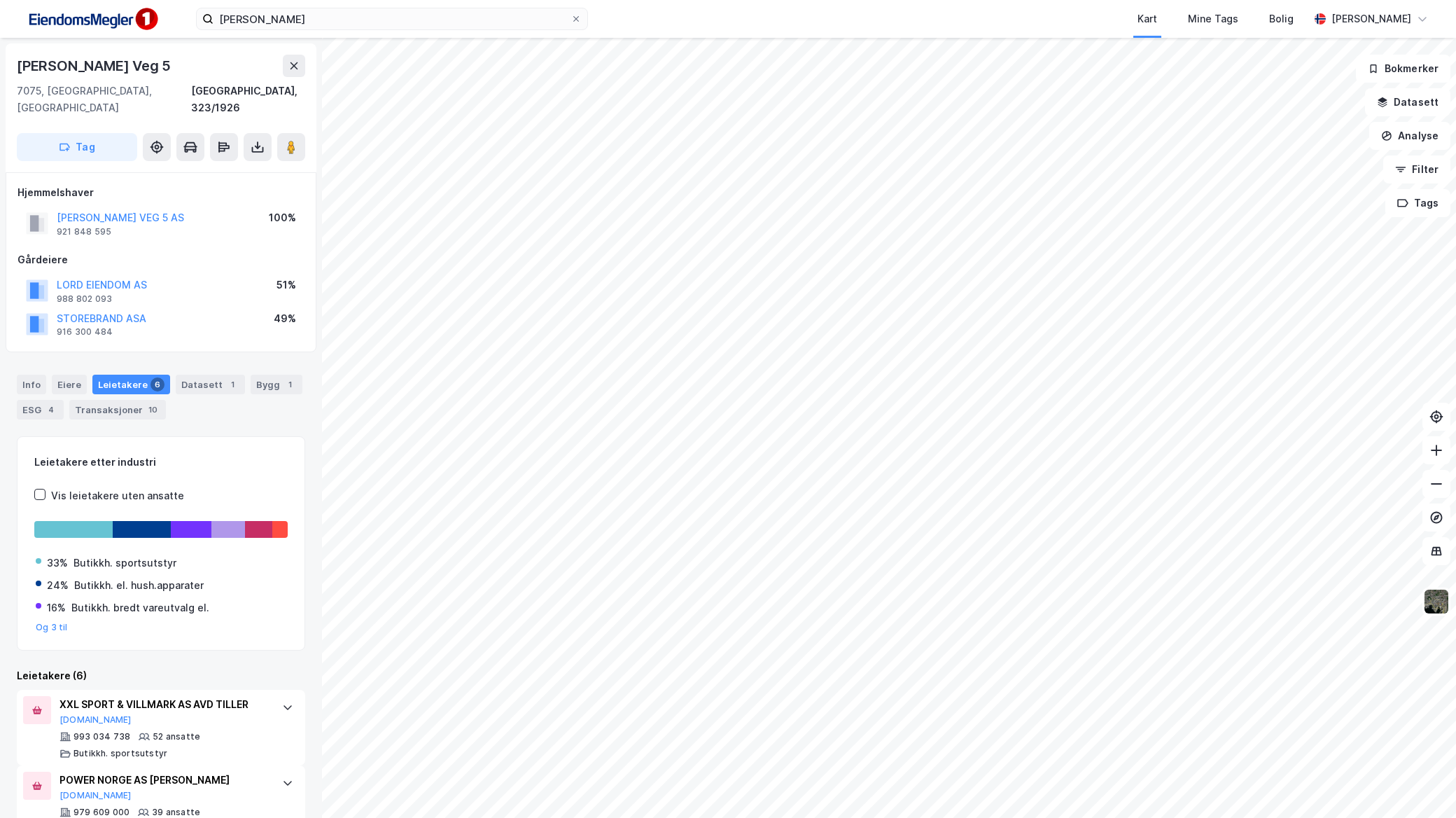
click at [113, 403] on div "Info [PERSON_NAME] 6 Datasett 1 Bygg 1 ESG 4 Transaksjoner 10" at bounding box center [161, 392] width 322 height 67
click at [114, 403] on div "Info [PERSON_NAME] 6 Datasett 1 Bygg 1 ESG 4 Transaksjoner 10" at bounding box center [161, 392] width 322 height 67
click at [115, 401] on div "Transaksjoner 10" at bounding box center [117, 410] width 97 height 20
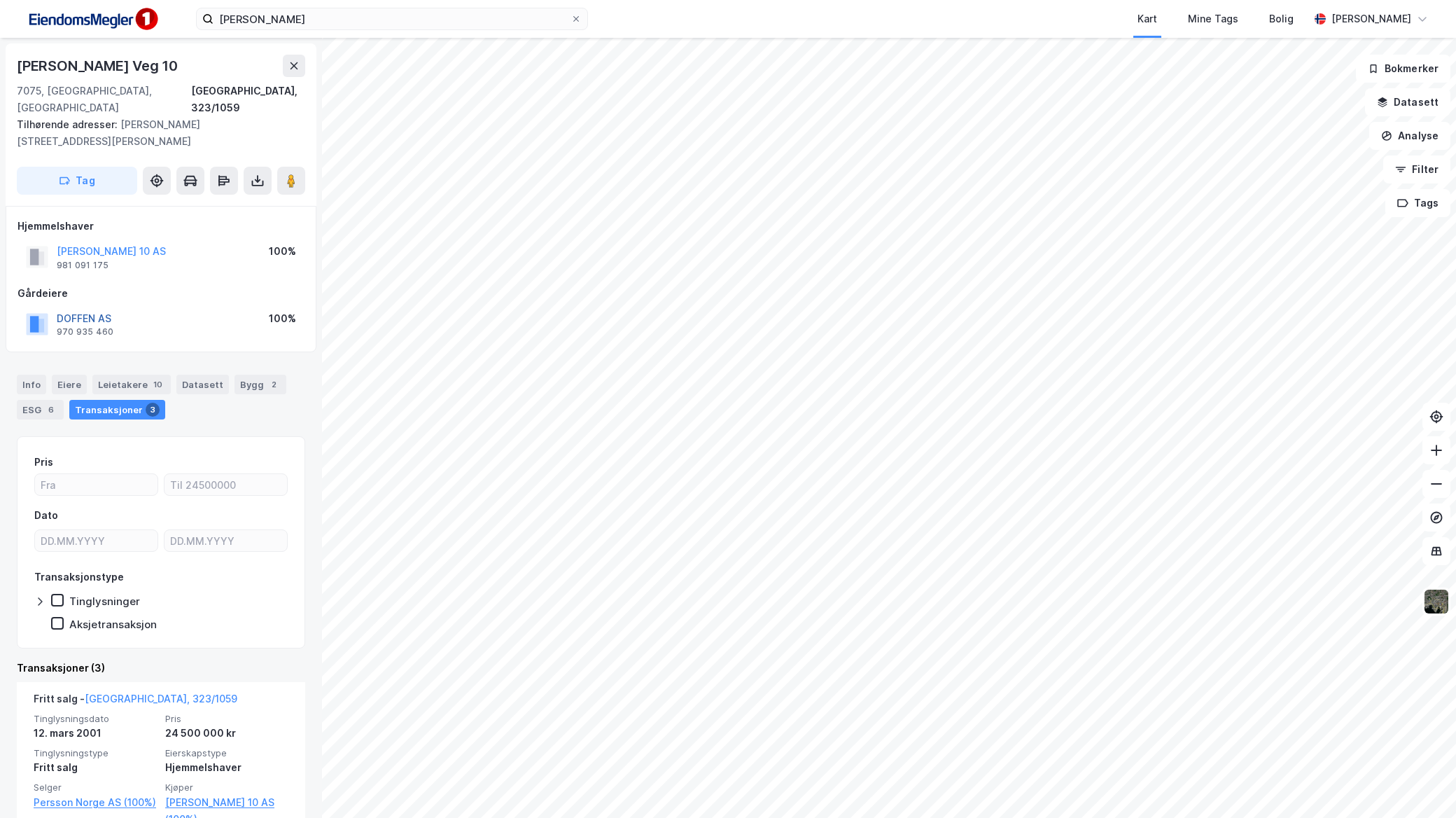
click at [0, 0] on button "DOFFEN AS" at bounding box center [0, 0] width 0 height 0
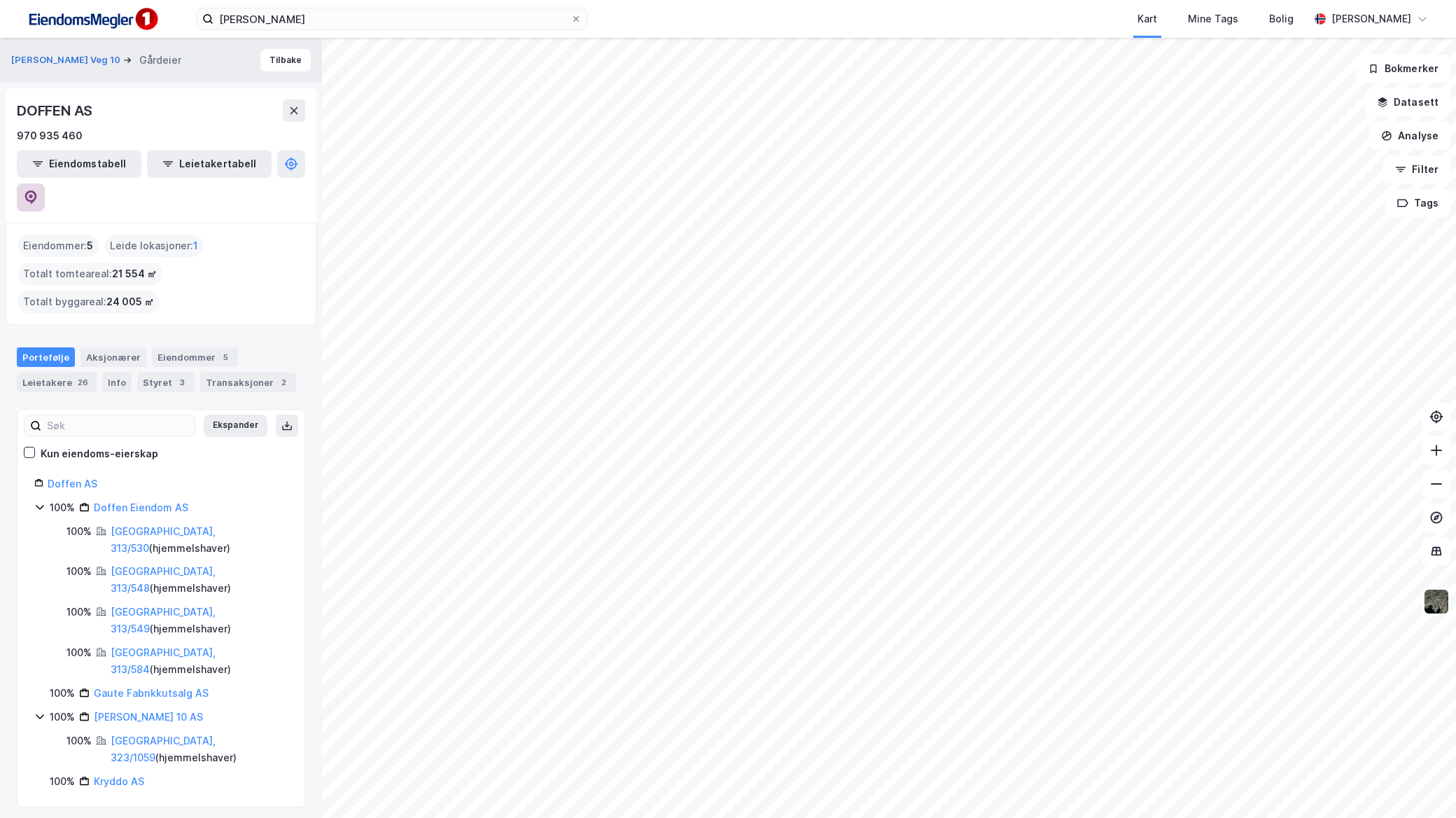
click at [45, 183] on button at bounding box center [31, 197] width 28 height 28
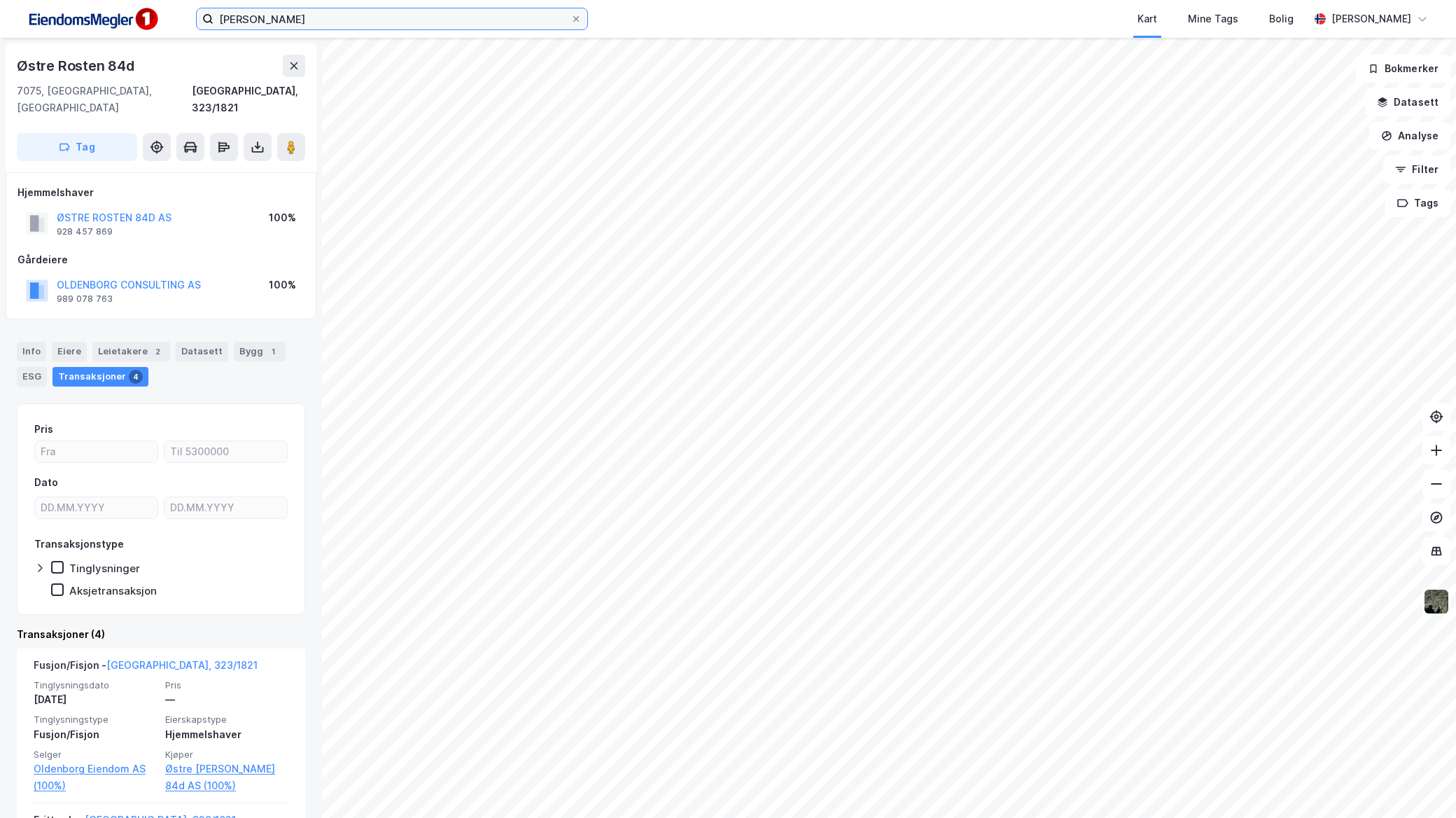
click at [381, 24] on input "[PERSON_NAME]" at bounding box center [392, 19] width 357 height 21
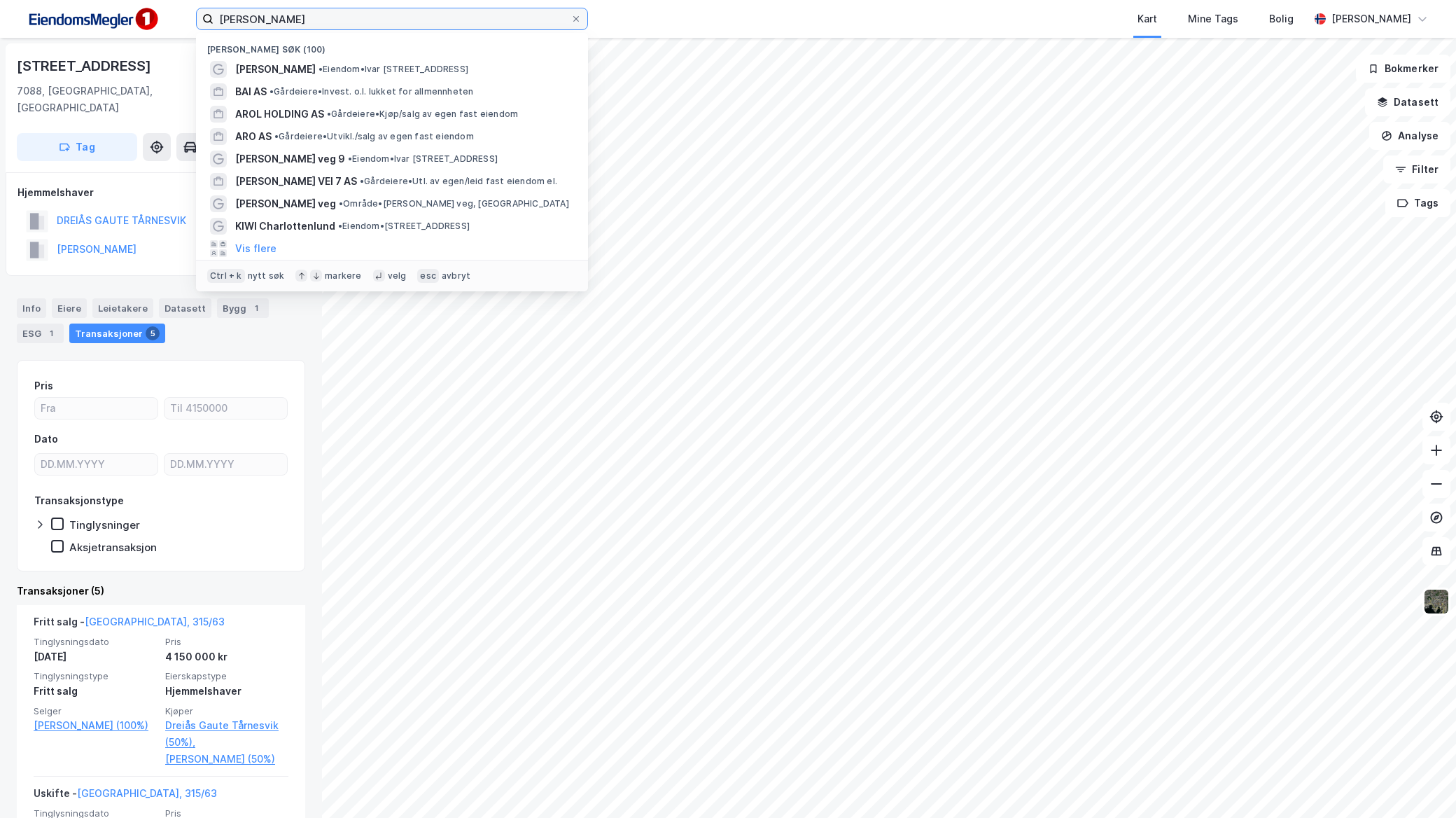
click at [381, 24] on input "[PERSON_NAME]" at bounding box center [392, 19] width 357 height 21
click at [330, 62] on div "KIWI Tiller • Eiendom • [PERSON_NAME][STREET_ADDRESS]" at bounding box center [404, 69] width 339 height 17
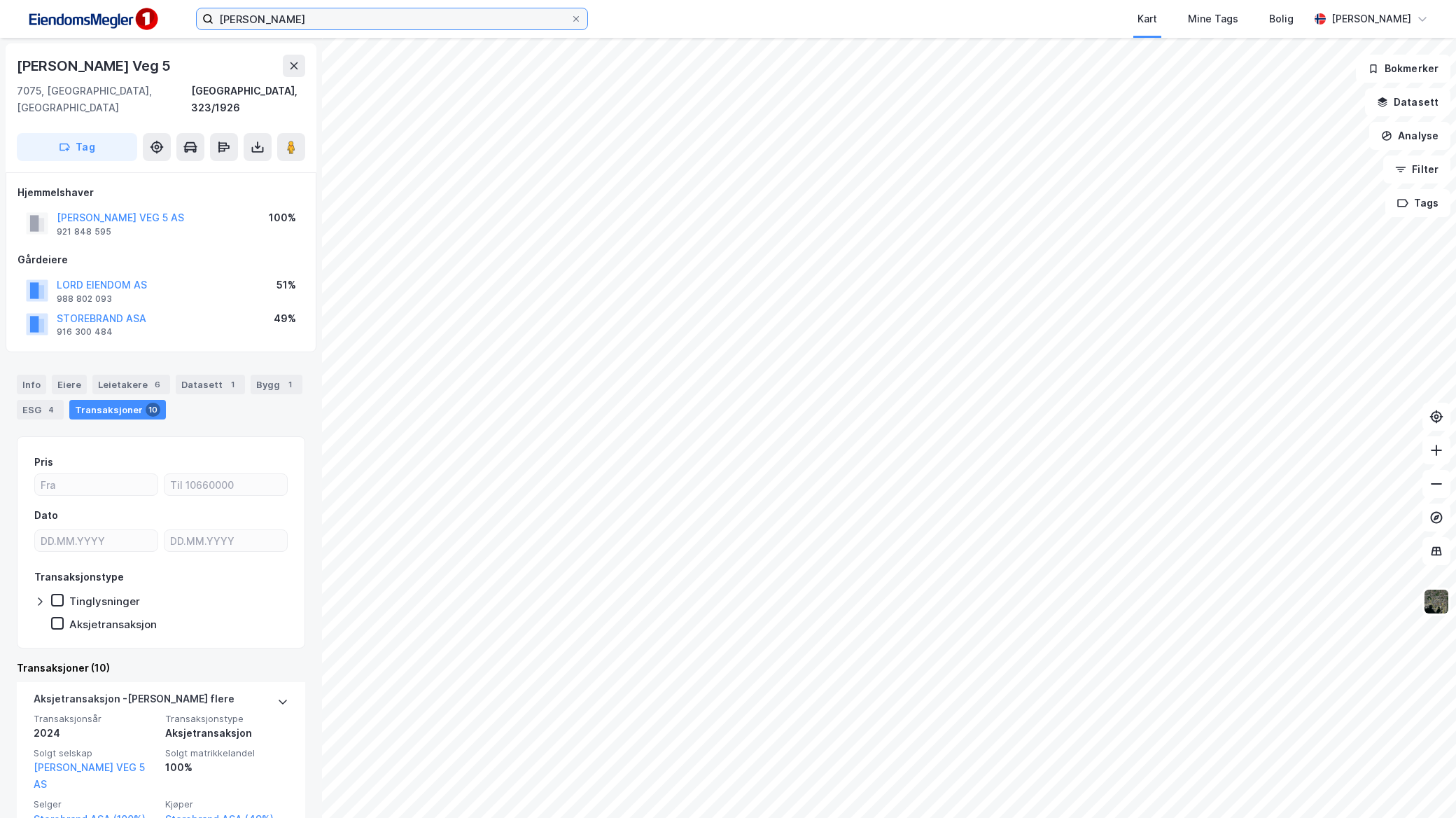
click at [314, 22] on input "[PERSON_NAME]" at bounding box center [392, 19] width 357 height 21
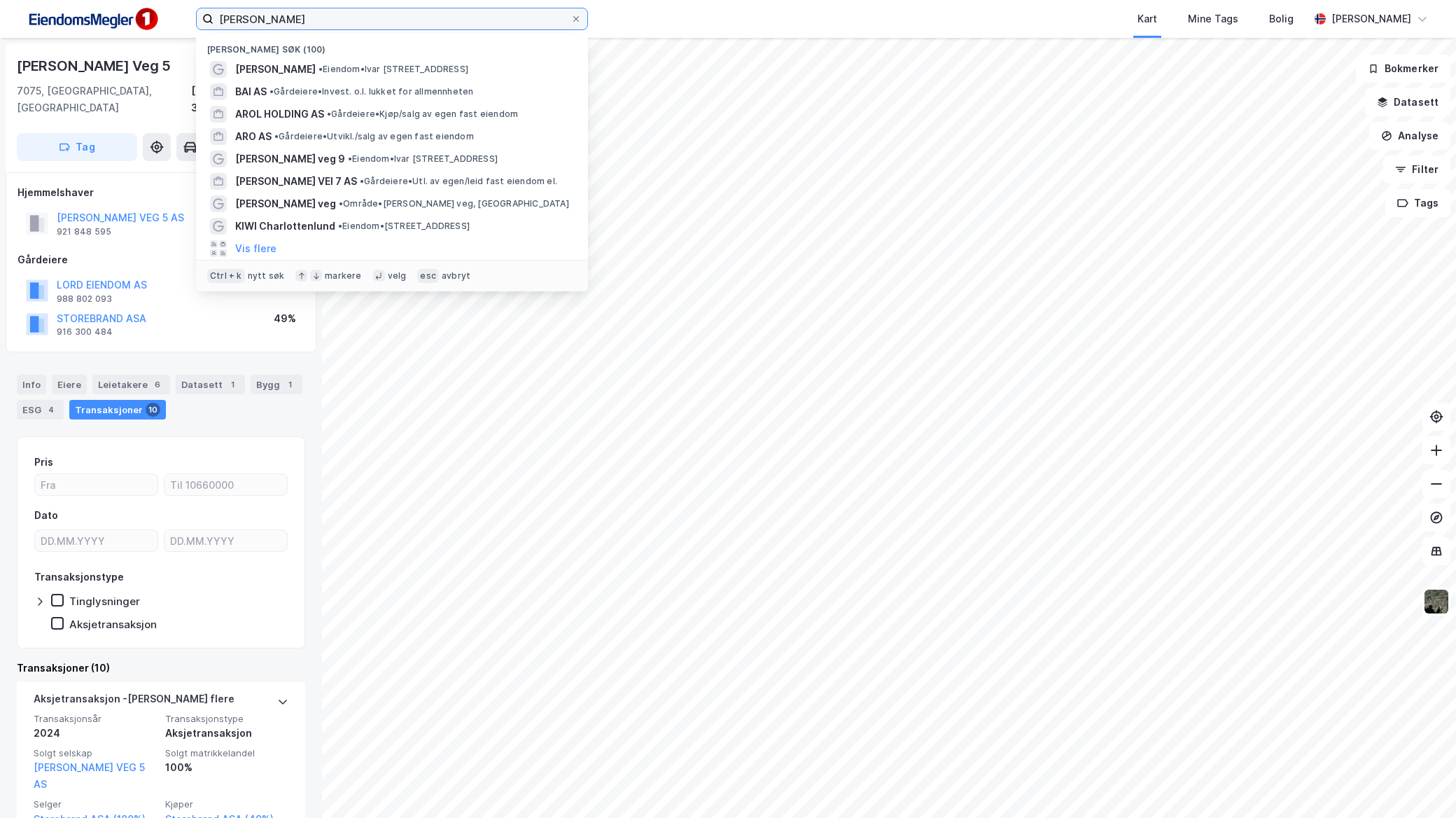
click at [314, 22] on input "[PERSON_NAME]" at bounding box center [392, 19] width 357 height 21
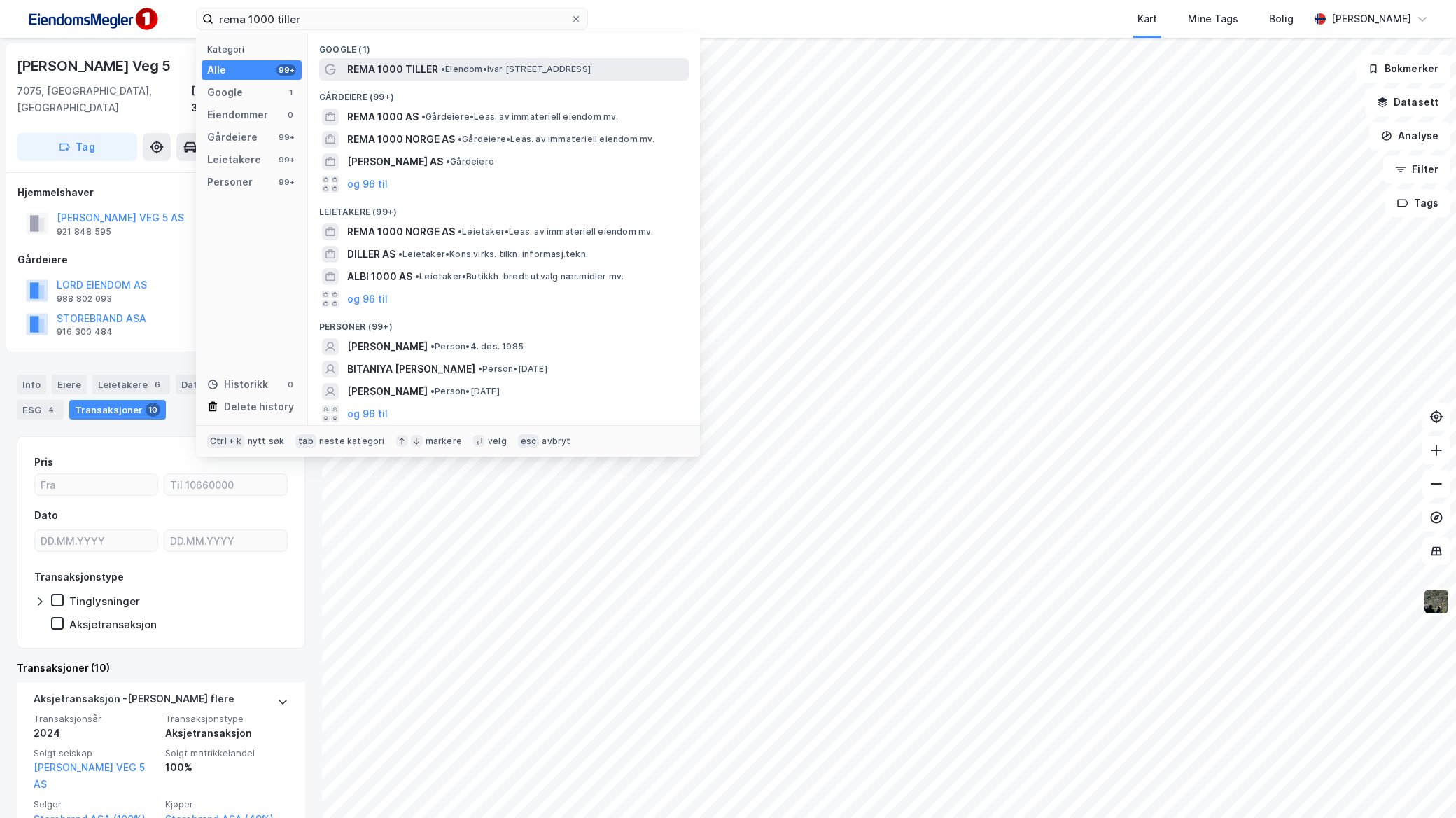
click at [395, 71] on span "REMA 1000 TILLER" at bounding box center [392, 69] width 91 height 17
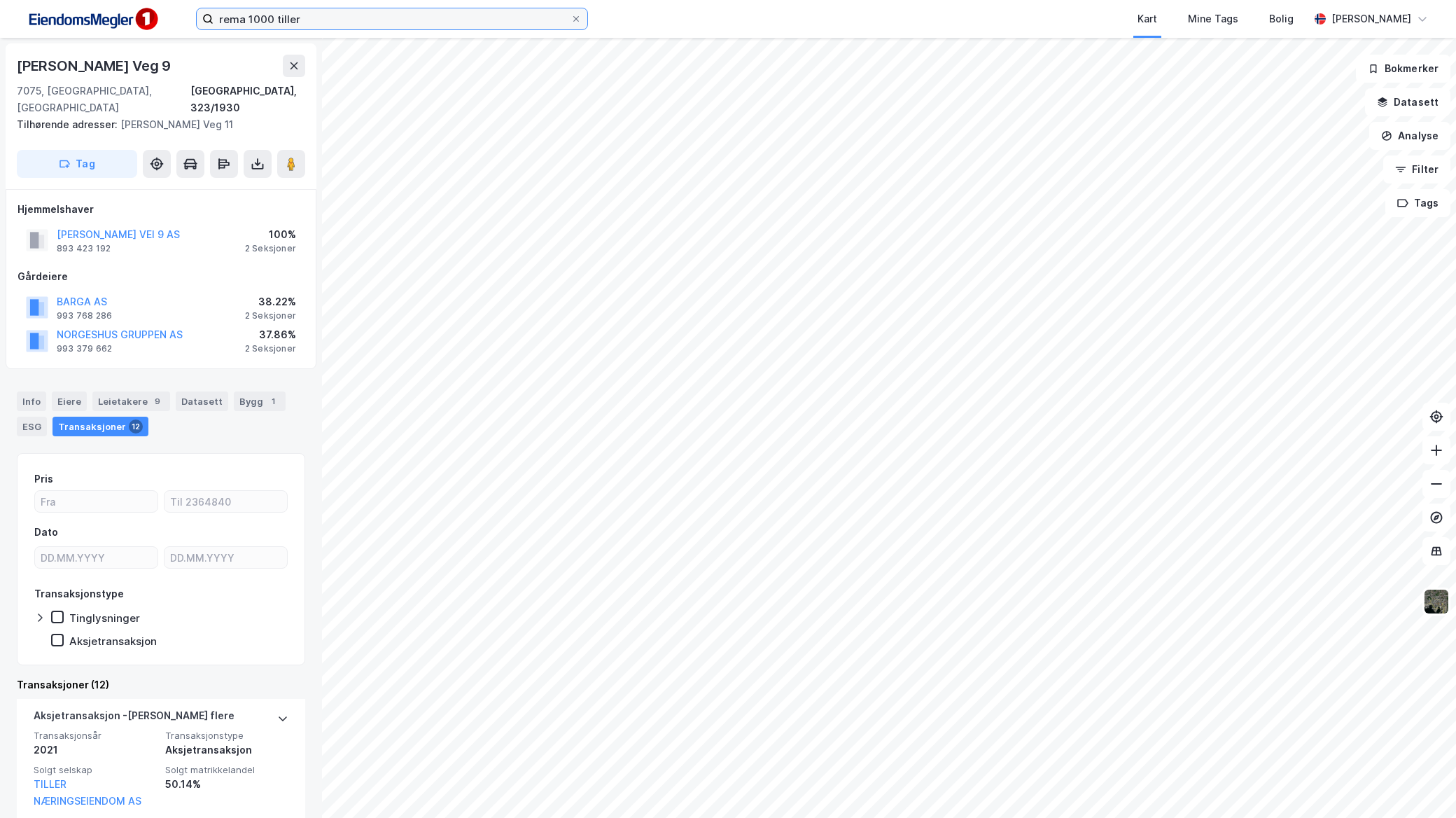
click at [331, 27] on input "rema 1000 tiller" at bounding box center [392, 19] width 357 height 21
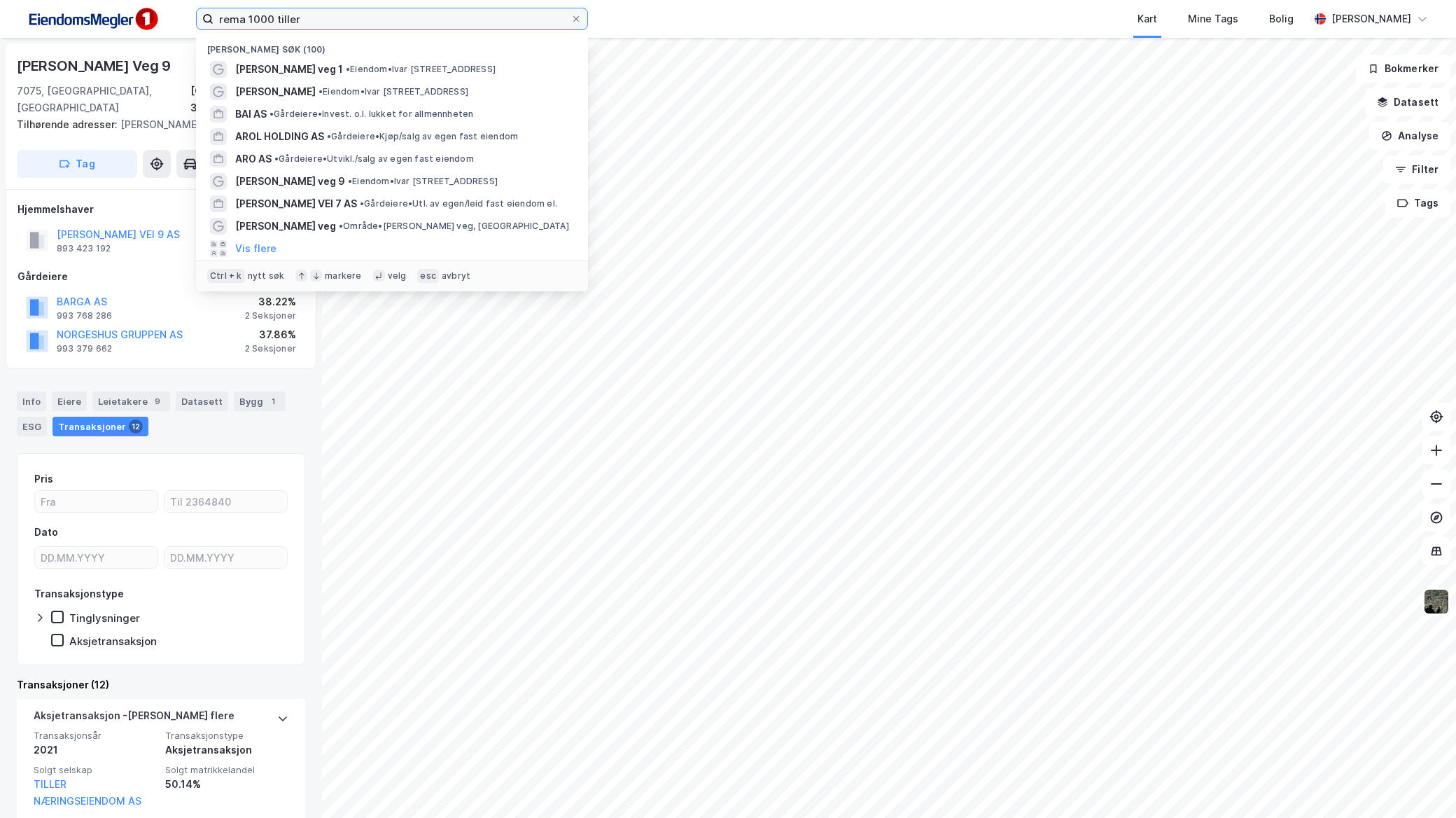
click at [331, 27] on input "rema 1000 tiller" at bounding box center [392, 19] width 357 height 21
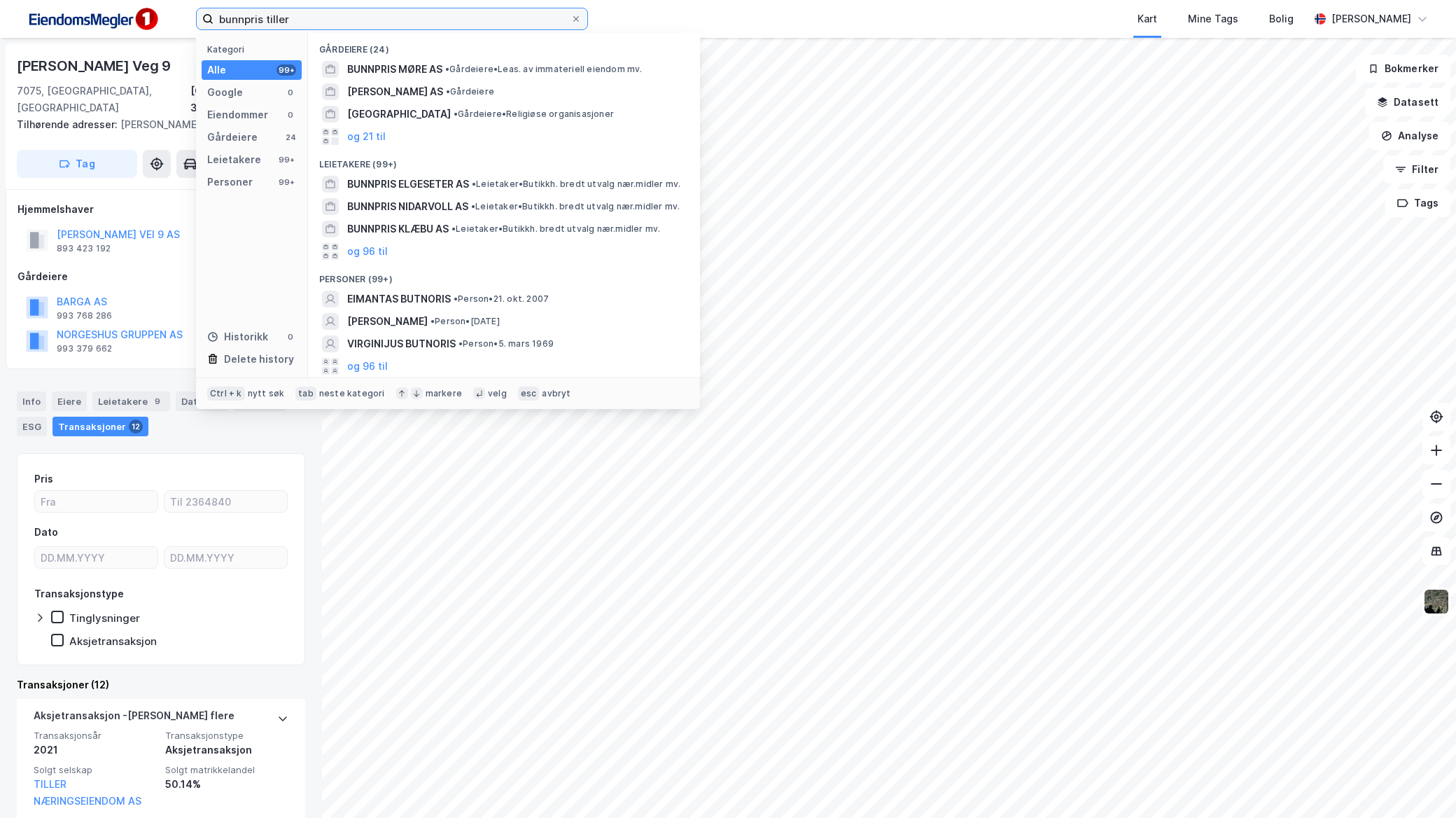
click at [358, 16] on input "bunnpris tiller" at bounding box center [392, 19] width 357 height 21
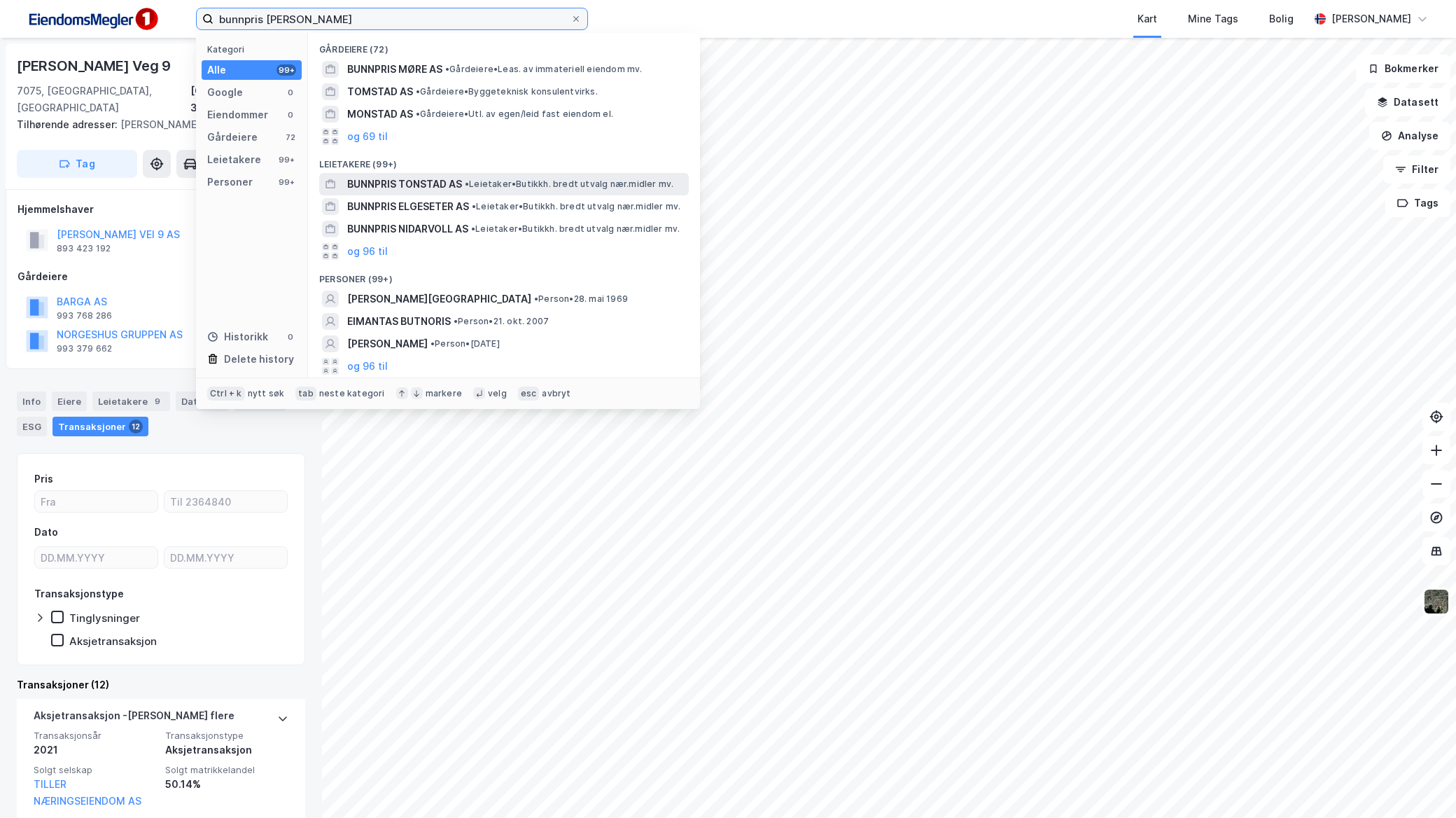
type input "bunnpris [PERSON_NAME]"
click at [528, 178] on span "• Leietaker • Butikkh. bredt utvalg nær.[PERSON_NAME]." at bounding box center [569, 183] width 208 height 11
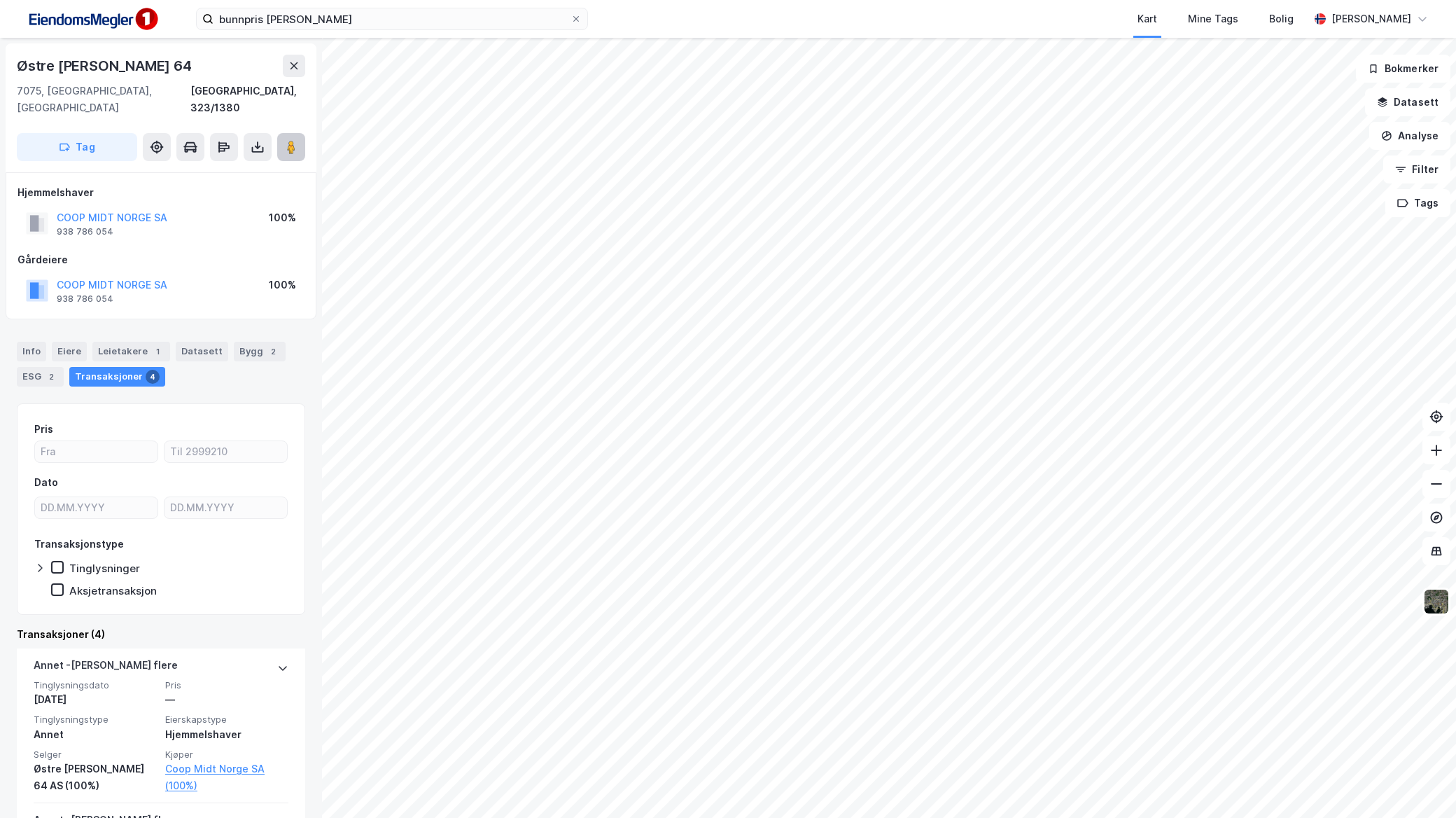
click at [285, 140] on icon at bounding box center [291, 147] width 14 height 14
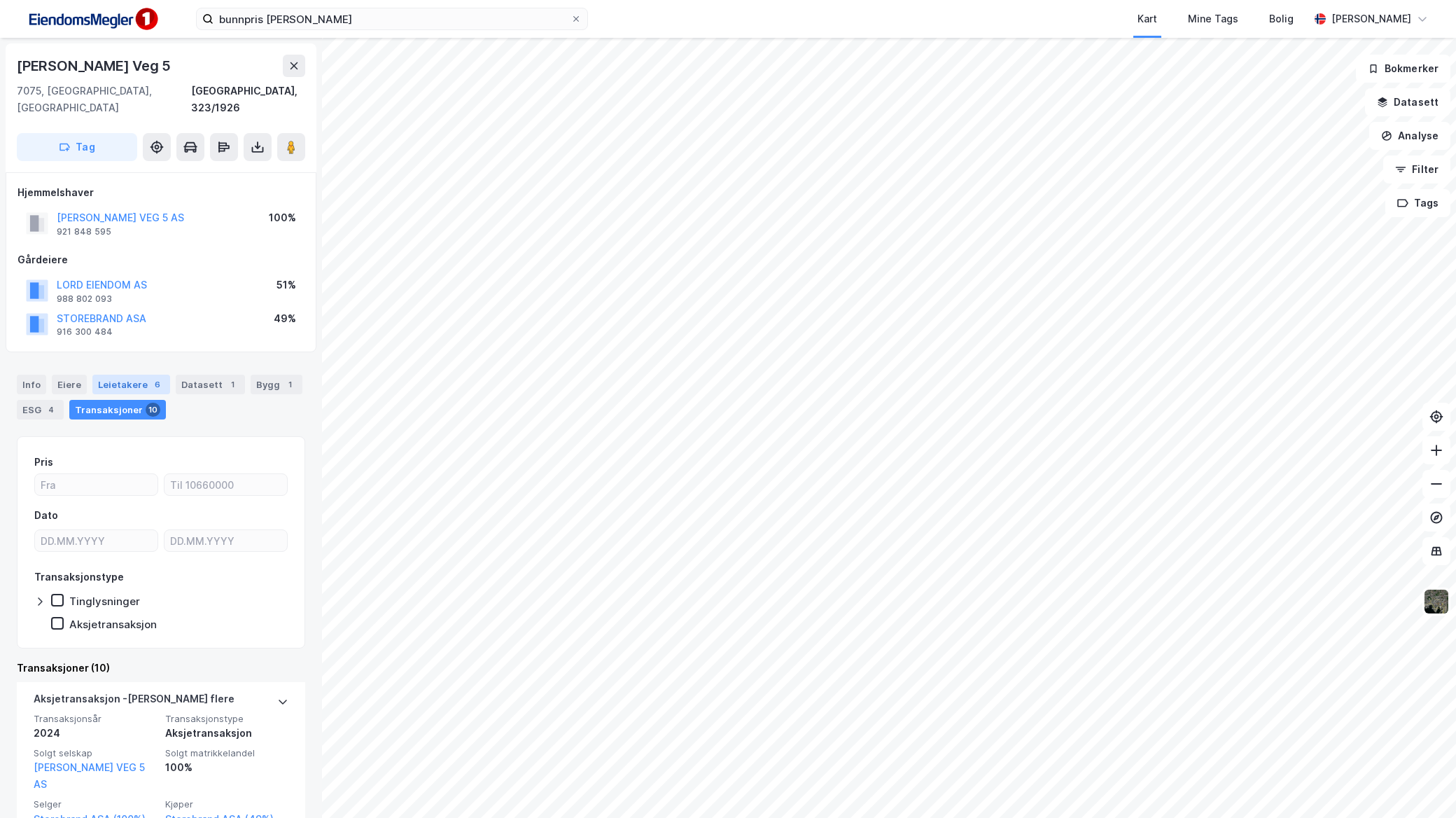
click at [129, 375] on div "Leietakere 6" at bounding box center [131, 384] width 78 height 20
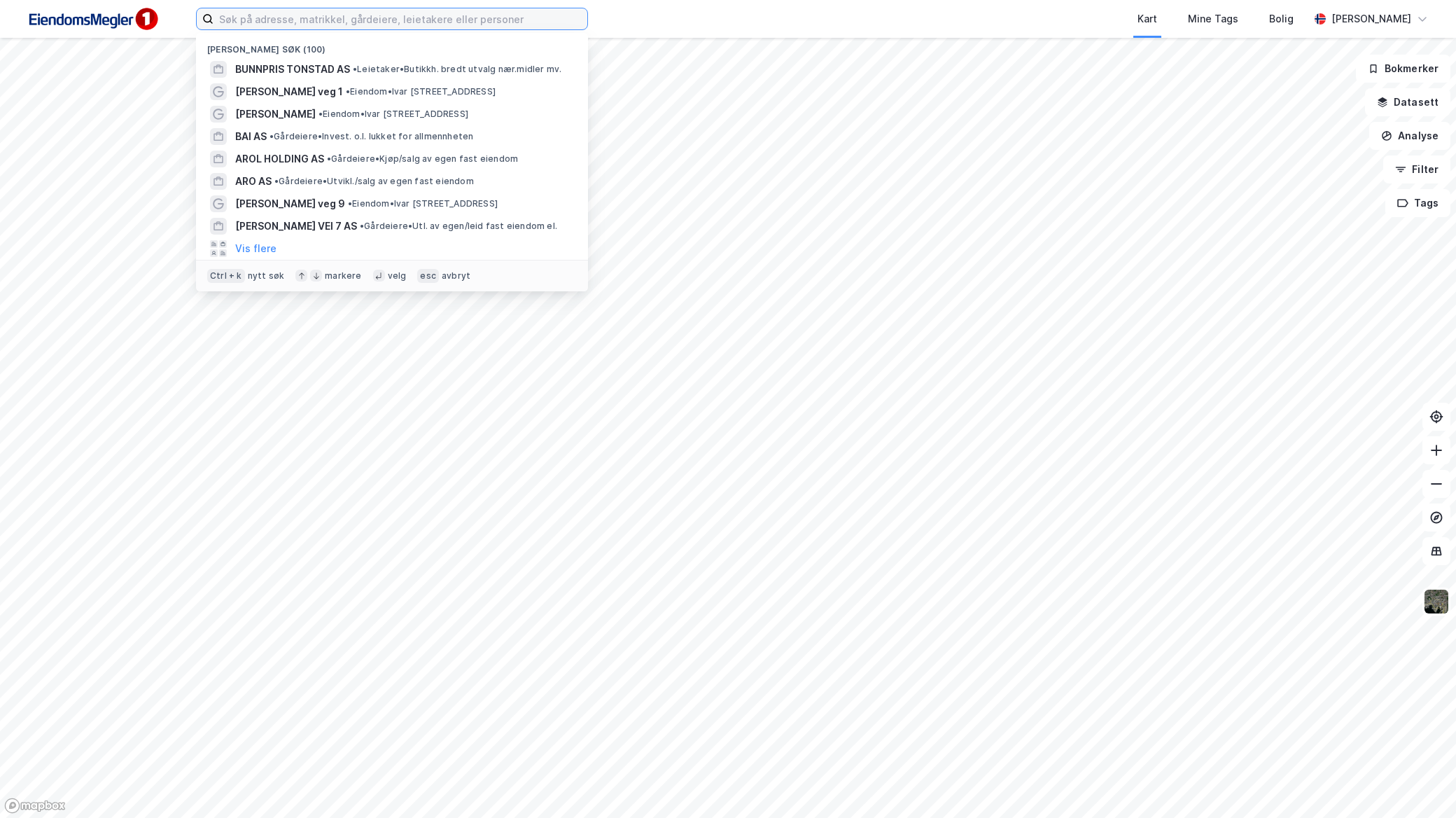
click at [277, 17] on input at bounding box center [400, 19] width 374 height 21
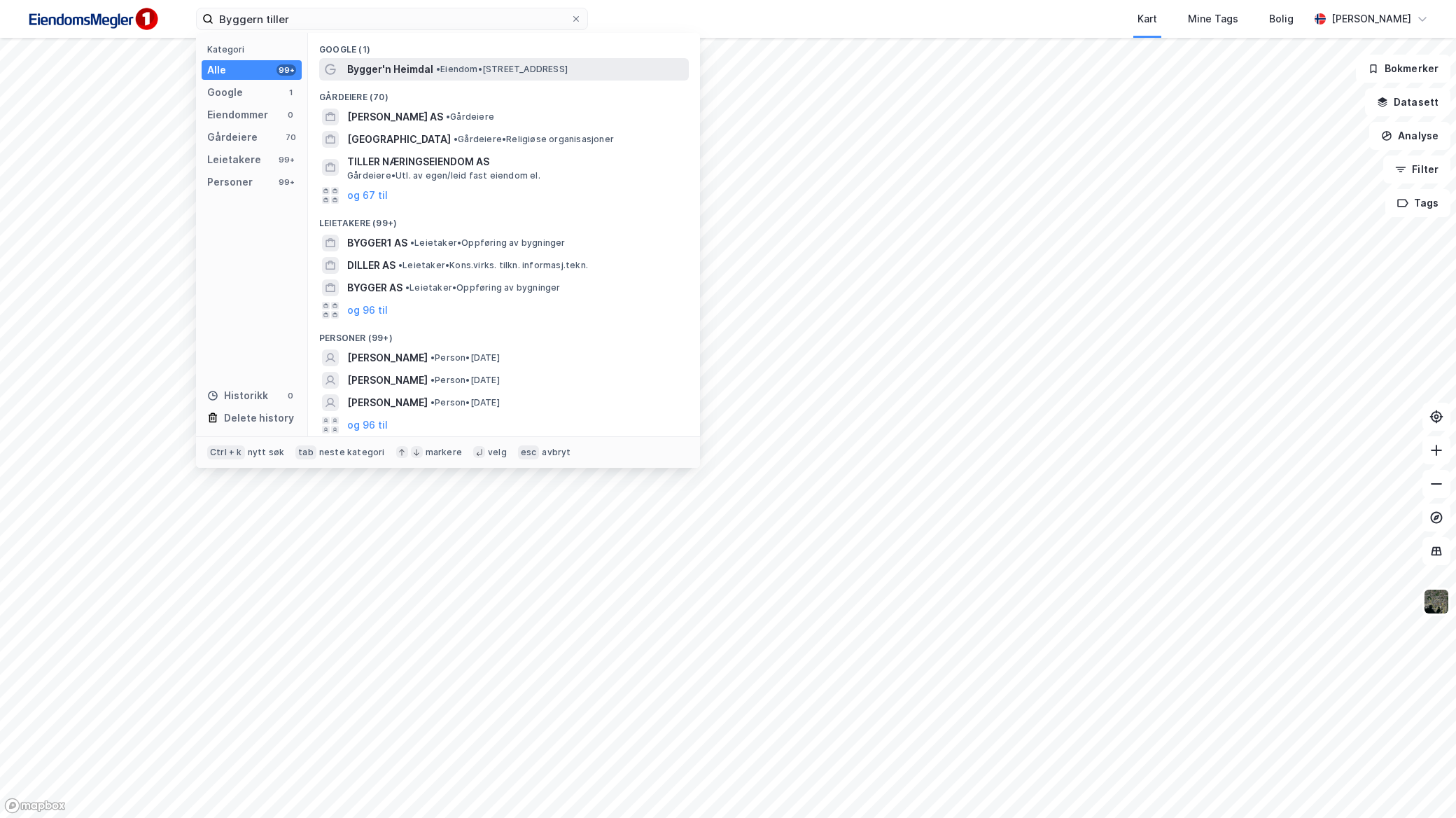
click at [392, 79] on div "Bygger'n Heimdal • Eiendom • Heggstadmoen 13, 7080 Heimdal" at bounding box center [504, 69] width 369 height 22
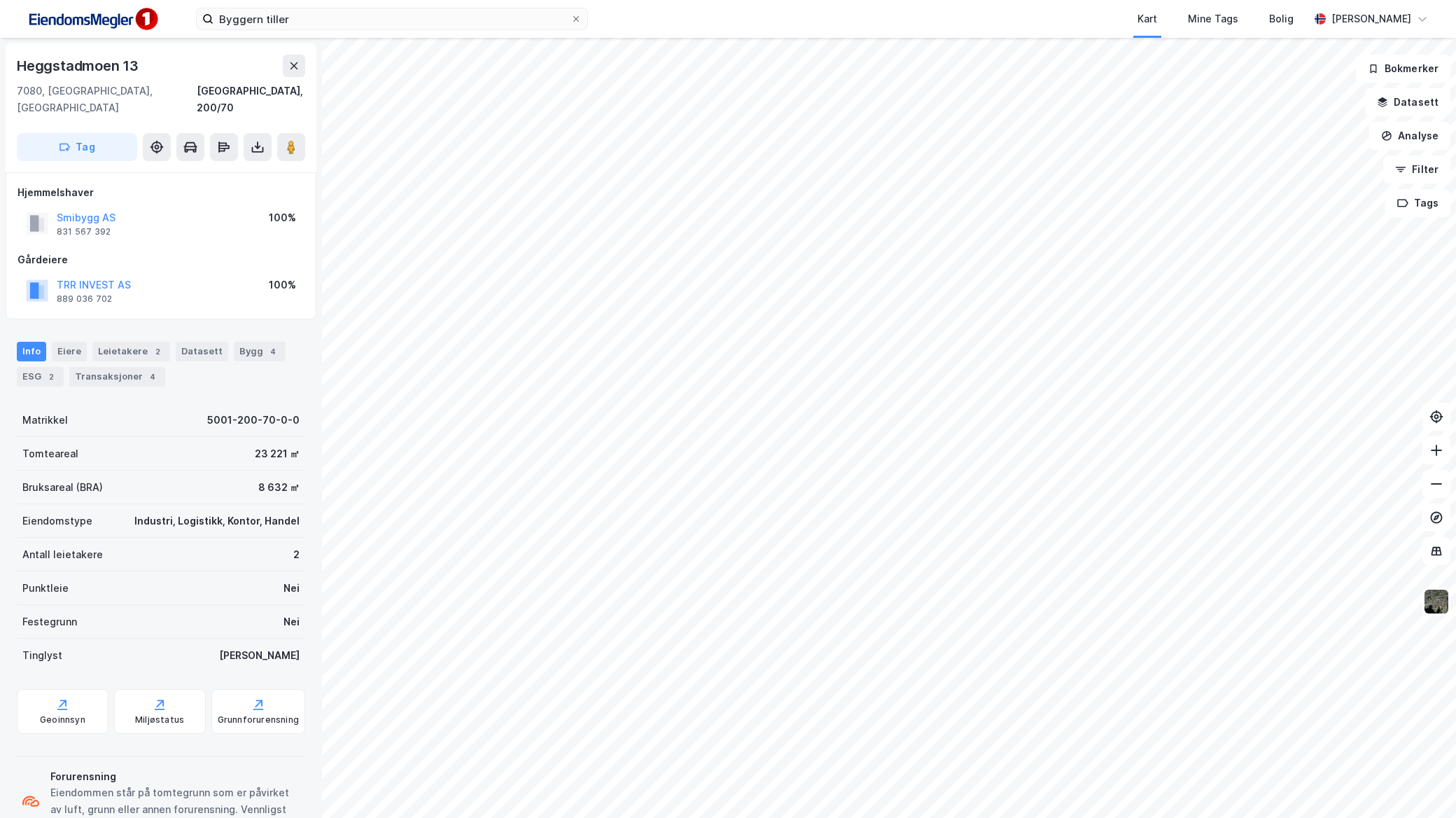
click at [280, 146] on div "Heggstadmoen 13 7080, Heimdal, Trøndelag Trondheim, 200/70 Tag" at bounding box center [161, 108] width 311 height 129
click at [289, 137] on button at bounding box center [291, 147] width 28 height 28
click at [270, 33] on div "Byggern tiller Kart Mine Tags Bolig Mathias Aksnes" at bounding box center [728, 19] width 1456 height 38
click at [290, 29] on label "Byggern tiller" at bounding box center [392, 19] width 392 height 22
click at [290, 29] on input "Byggern tiller" at bounding box center [392, 19] width 357 height 21
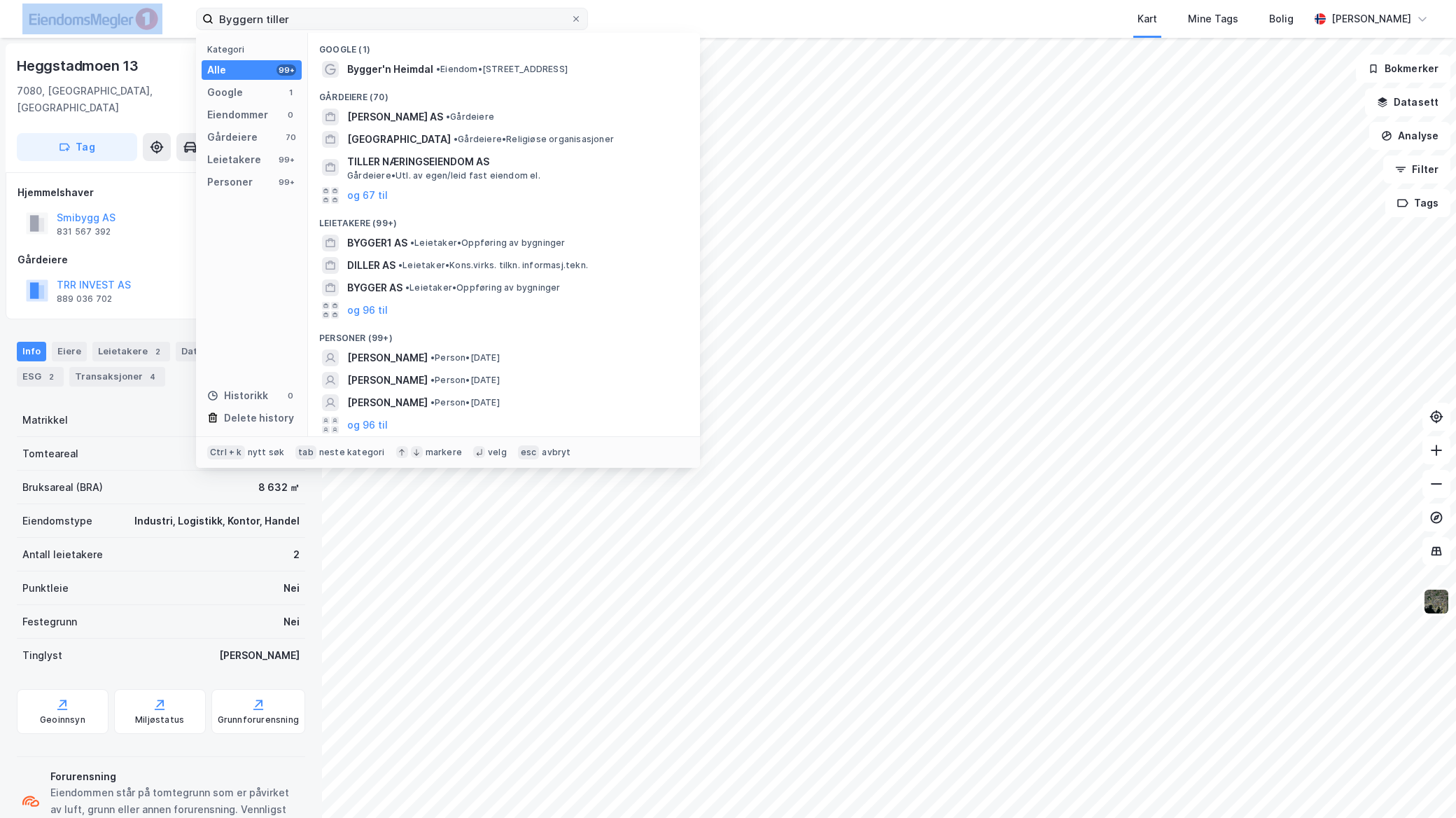
click at [290, 29] on label "Byggern tiller" at bounding box center [392, 19] width 392 height 22
click at [290, 29] on input "Byggern tiller" at bounding box center [392, 19] width 357 height 21
click at [295, 24] on input "Byggern tiller" at bounding box center [392, 19] width 357 height 21
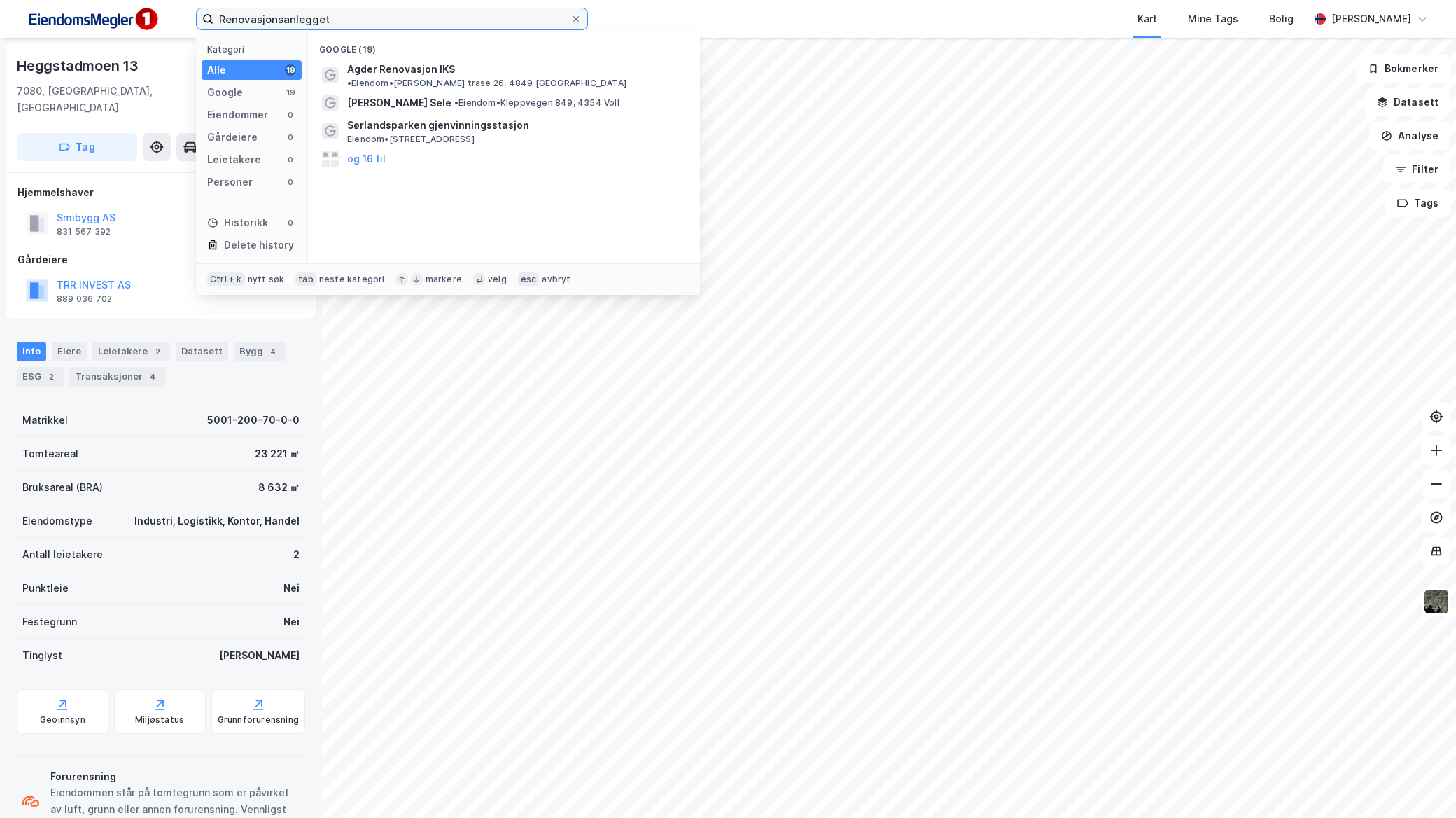
type input "Renovasjonsanlegget"
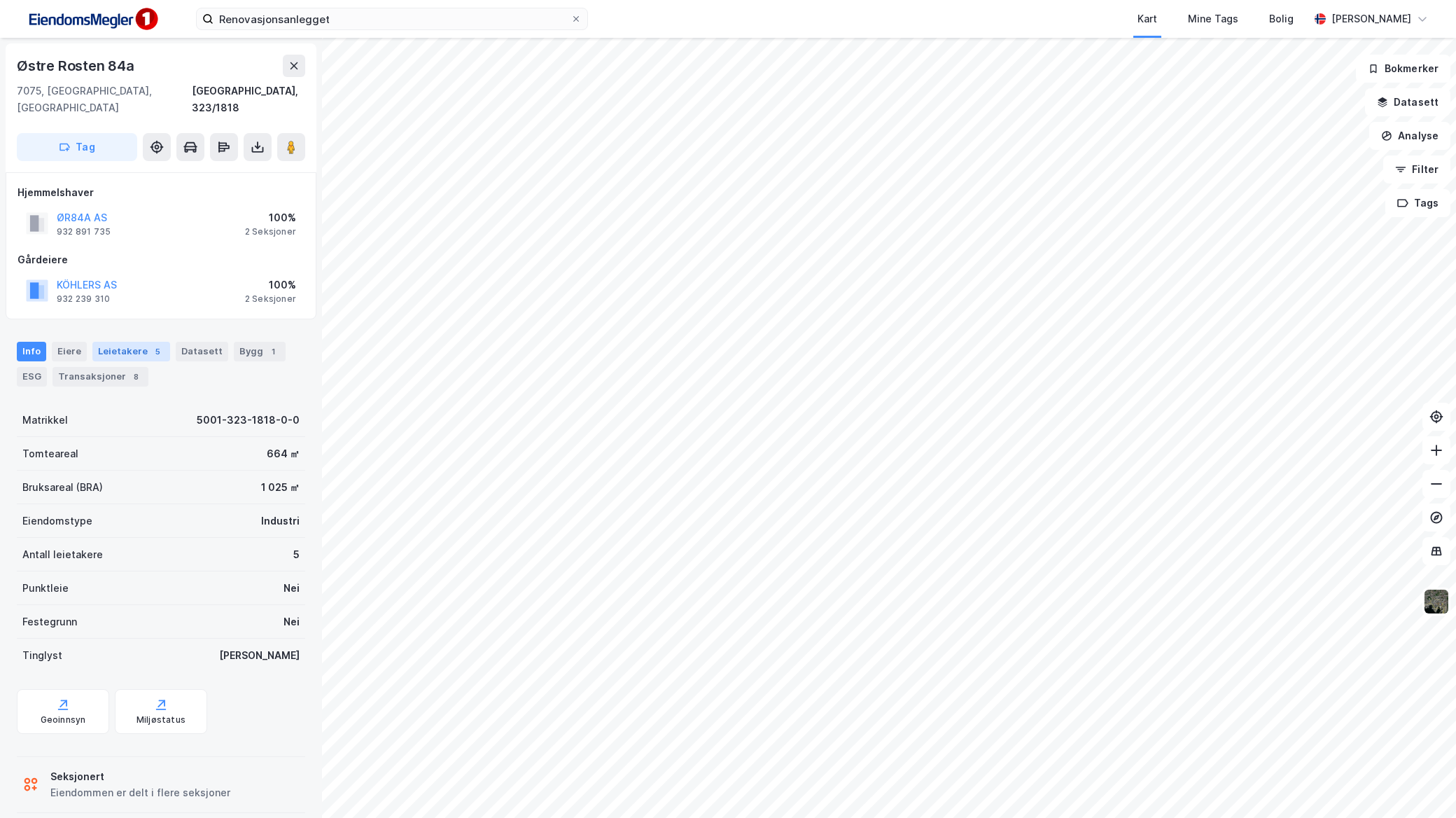
click at [121, 344] on div "Leietakere 5" at bounding box center [131, 352] width 78 height 20
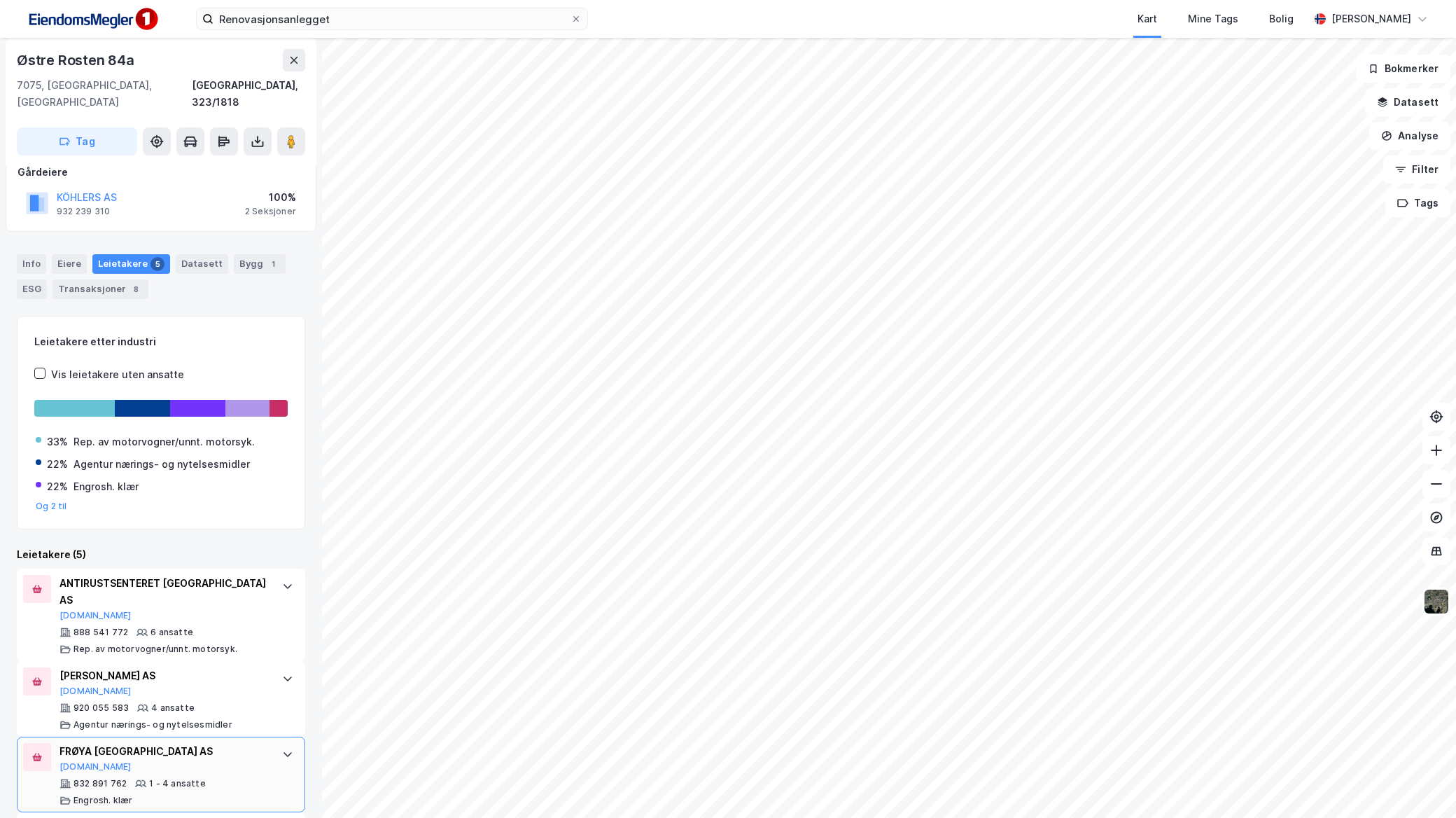
scroll to position [216, 0]
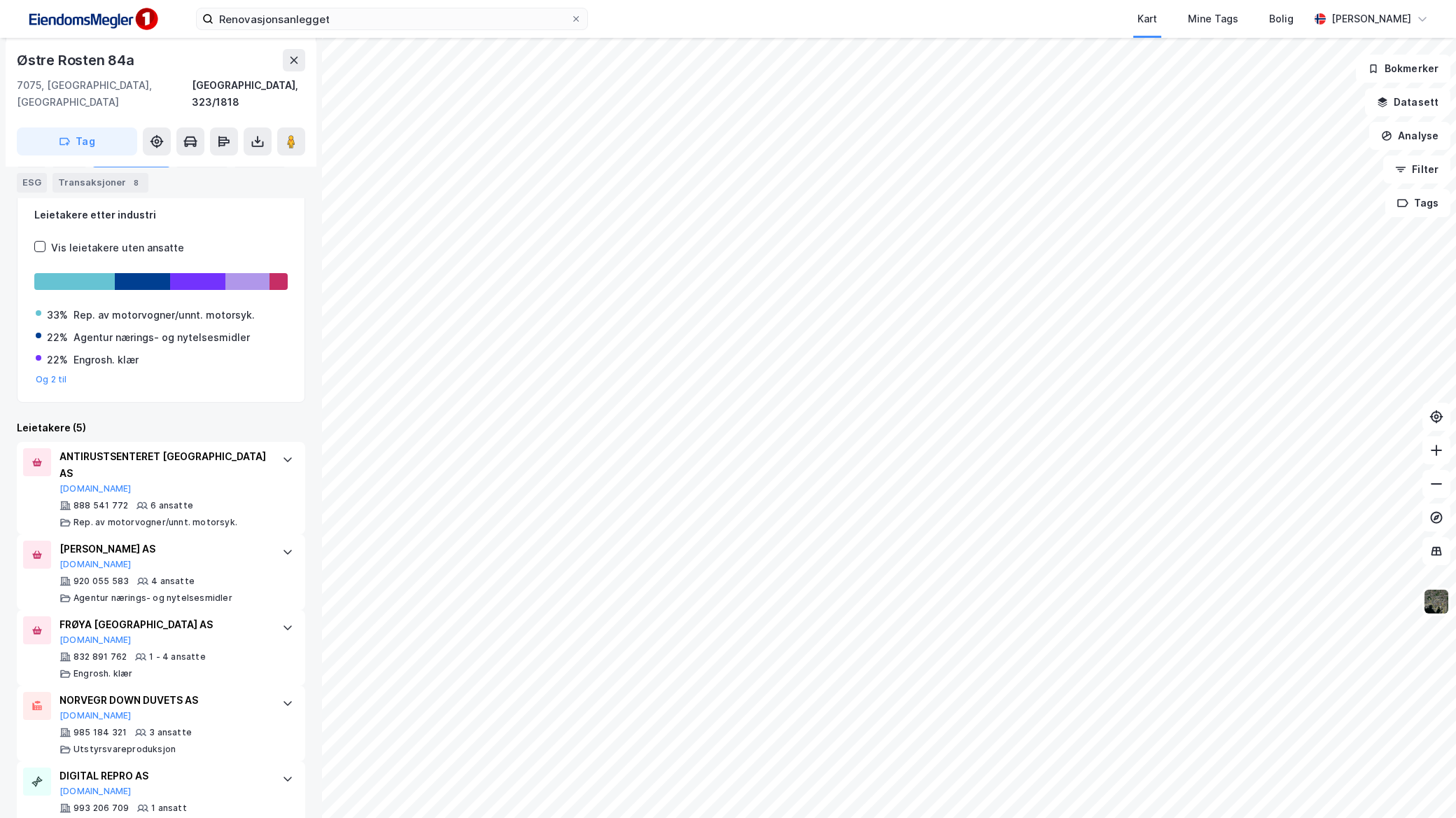
scroll to position [216, 0]
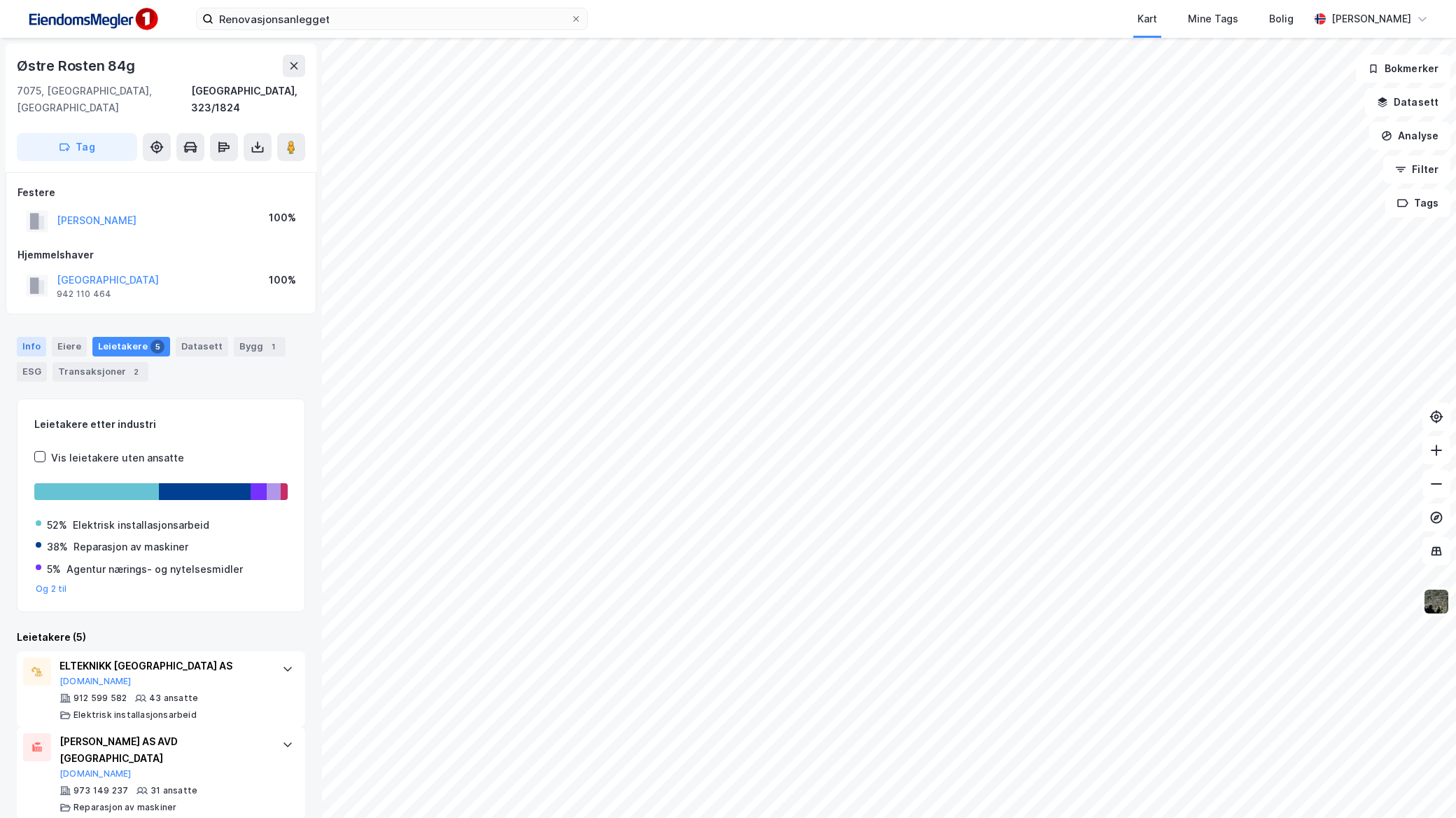
click at [26, 337] on div "Info" at bounding box center [32, 346] width 29 height 20
